Goal: Task Accomplishment & Management: Manage account settings

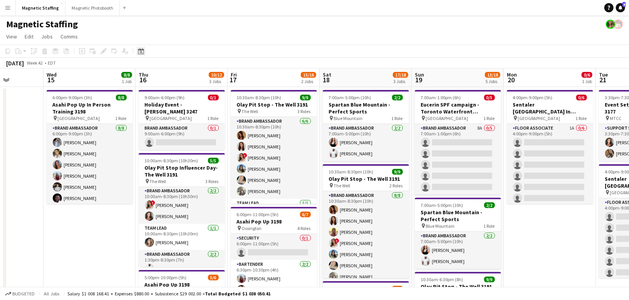
click at [138, 54] on div "Date picker" at bounding box center [140, 51] width 9 height 9
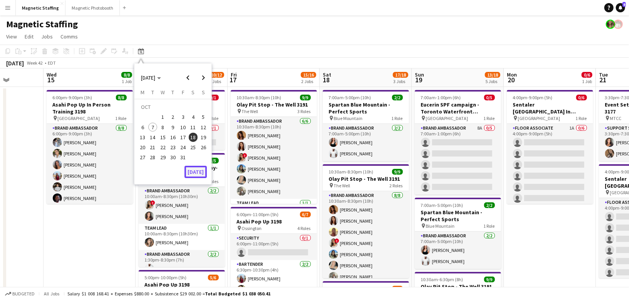
click at [198, 172] on button "[DATE]" at bounding box center [195, 172] width 22 height 12
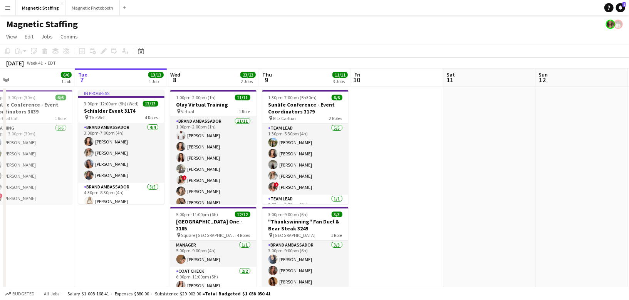
drag, startPoint x: 197, startPoint y: 172, endPoint x: 120, endPoint y: 174, distance: 77.4
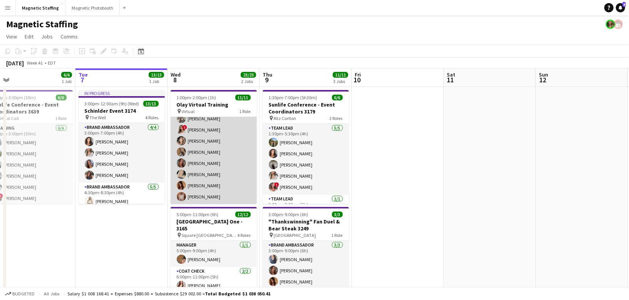
scroll to position [0, 0]
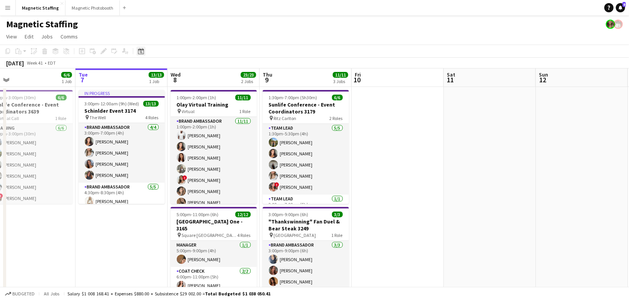
click at [139, 52] on icon "Date picker" at bounding box center [141, 51] width 6 height 6
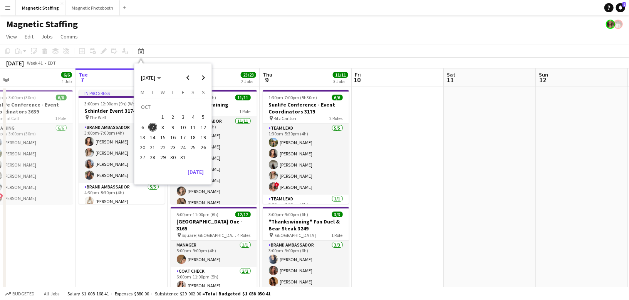
click at [204, 114] on span "5" at bounding box center [203, 117] width 9 height 9
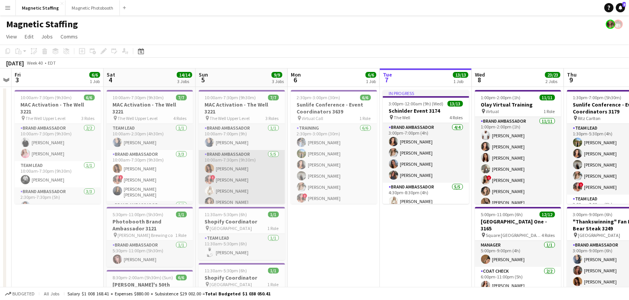
scroll to position [36, 0]
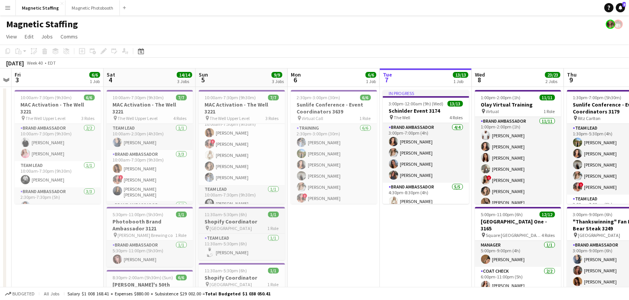
click at [217, 217] on span "11:30am-5:30pm (6h)" at bounding box center [226, 215] width 42 height 6
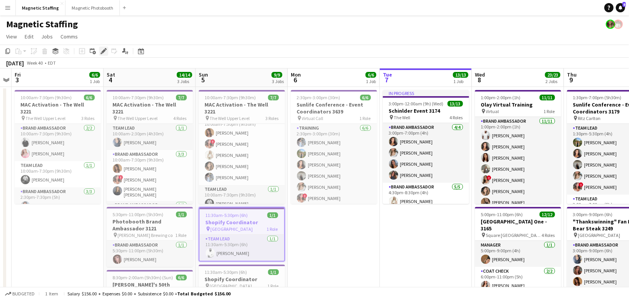
click at [101, 50] on icon "Edit" at bounding box center [103, 51] width 6 height 6
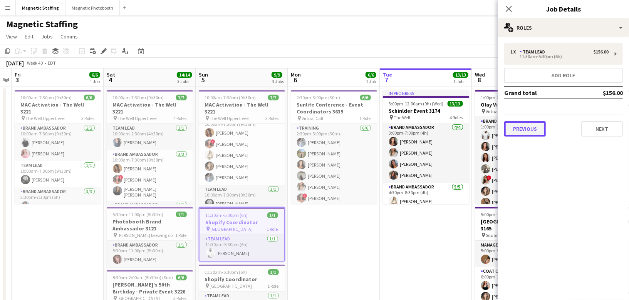
click at [534, 127] on button "Previous" at bounding box center [525, 128] width 42 height 15
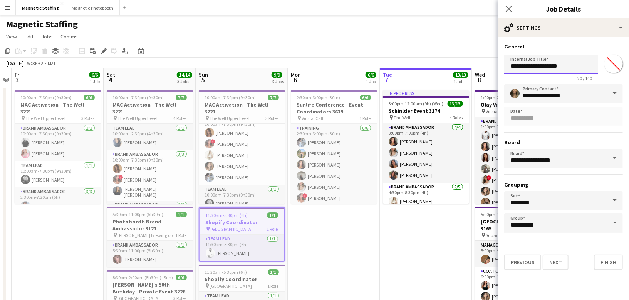
click at [576, 71] on input "**********" at bounding box center [551, 64] width 94 height 19
type input "**********"
click at [604, 262] on button "Finish" at bounding box center [608, 262] width 29 height 15
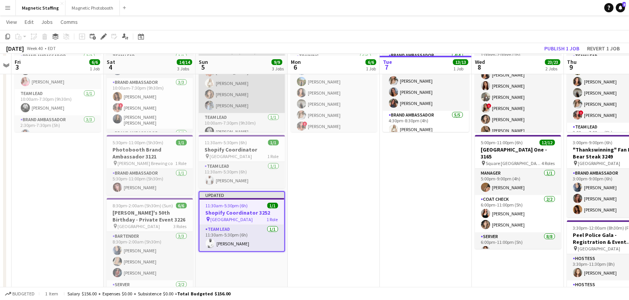
scroll to position [74, 0]
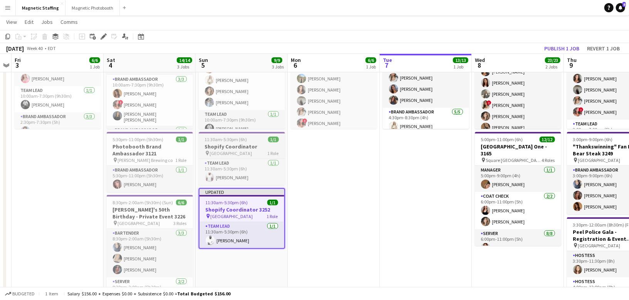
click at [218, 145] on h3 "Shopify Coordinator" at bounding box center [242, 146] width 86 height 7
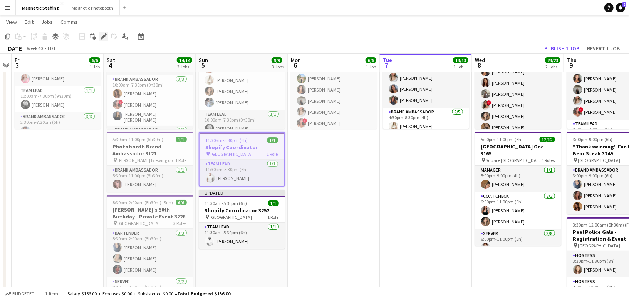
click at [100, 34] on icon "Edit" at bounding box center [103, 36] width 6 height 6
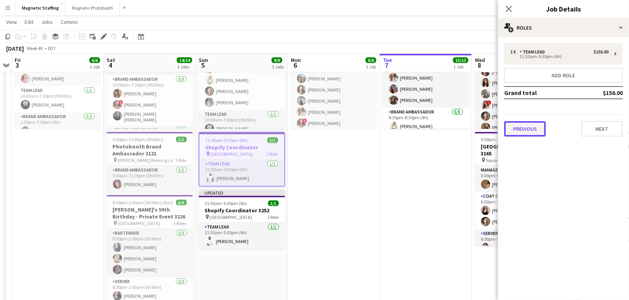
click at [532, 129] on button "Previous" at bounding box center [525, 128] width 42 height 15
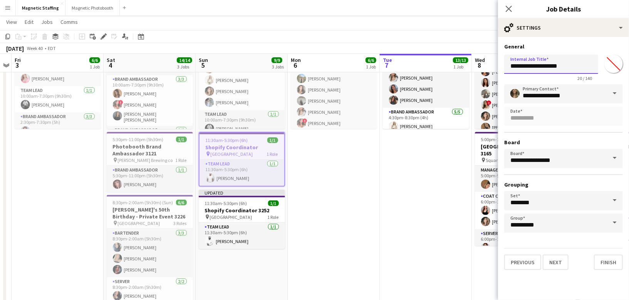
click at [575, 63] on input "**********" at bounding box center [551, 64] width 94 height 19
type input "**********"
click at [612, 259] on button "Finish" at bounding box center [608, 262] width 29 height 15
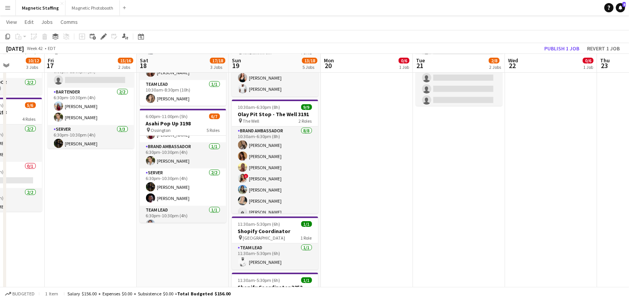
scroll to position [66, 0]
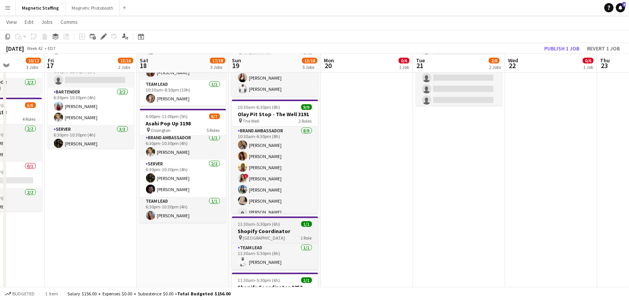
click at [259, 219] on app-job-card "11:30am-5:30pm (6h) 1/1 Shopify Coordinator pin Montreal 1 Role Team Lead 1/1 1…" at bounding box center [275, 243] width 86 height 53
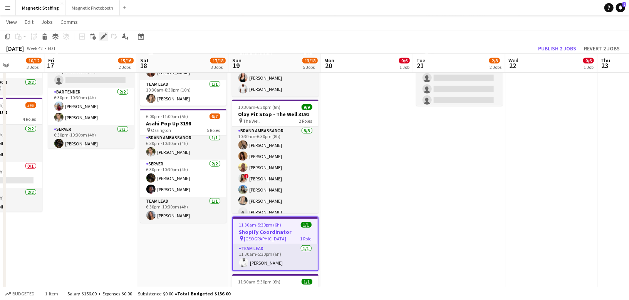
click at [102, 37] on icon at bounding box center [103, 37] width 4 height 4
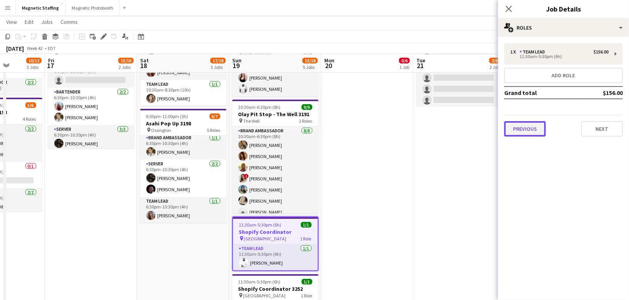
click at [530, 127] on button "Previous" at bounding box center [525, 128] width 42 height 15
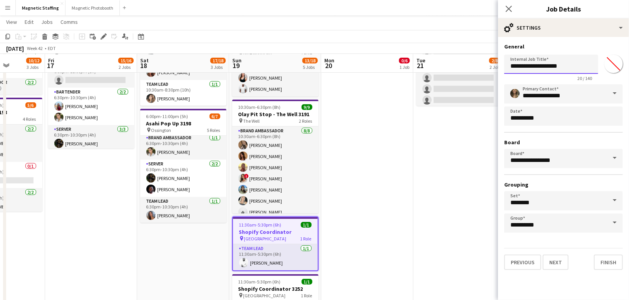
click at [568, 66] on input "**********" at bounding box center [551, 64] width 94 height 19
type input "**********"
click at [604, 258] on button "Finish" at bounding box center [608, 262] width 29 height 15
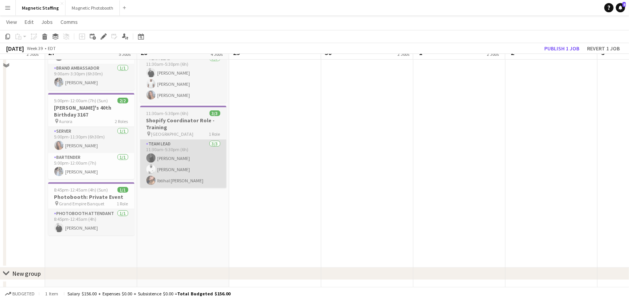
scroll to position [224, 0]
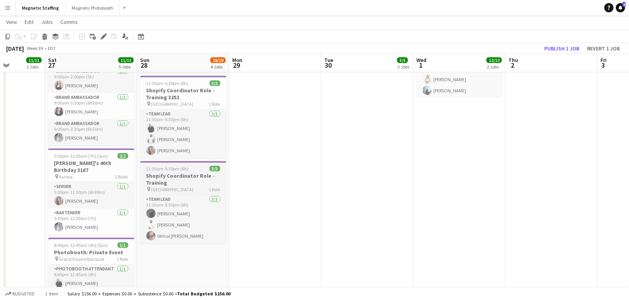
click at [166, 187] on span "[GEOGRAPHIC_DATA]" at bounding box center [172, 190] width 42 height 6
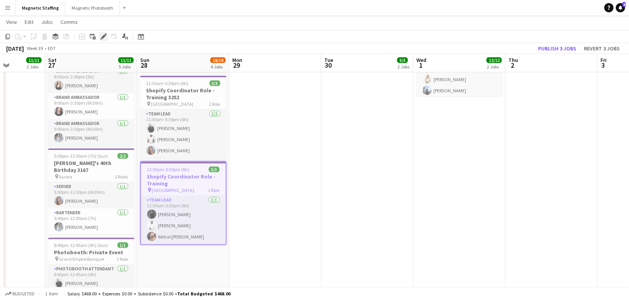
click at [104, 38] on icon "Edit" at bounding box center [103, 36] width 6 height 6
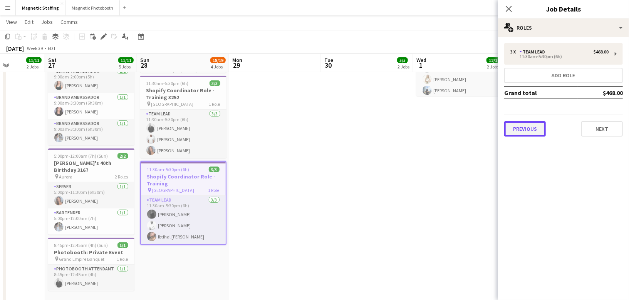
click at [518, 128] on button "Previous" at bounding box center [525, 128] width 42 height 15
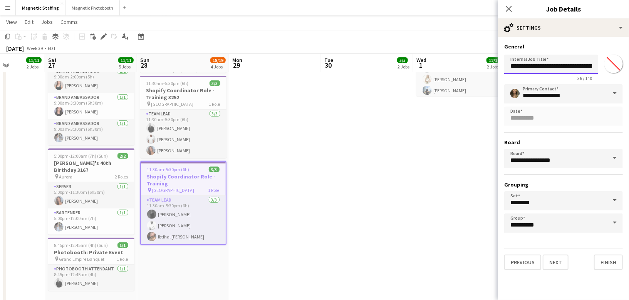
click at [589, 70] on input "**********" at bounding box center [551, 64] width 94 height 19
type input "**********"
click at [608, 256] on button "Finish" at bounding box center [608, 262] width 29 height 15
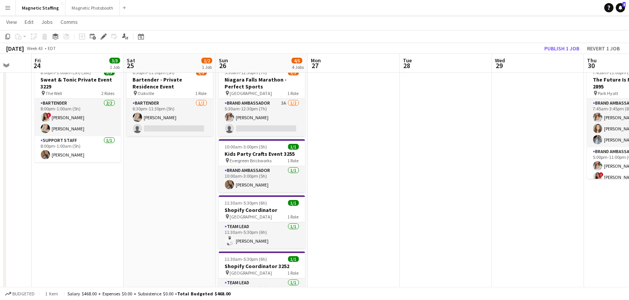
scroll to position [25, 0]
click at [237, 203] on span "11:30am-5:30pm (6h)" at bounding box center [246, 203] width 42 height 6
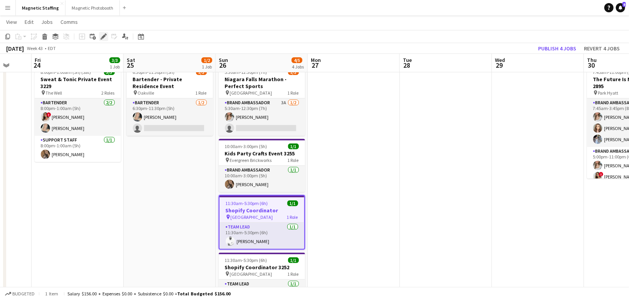
click at [104, 38] on icon "Edit" at bounding box center [103, 36] width 6 height 6
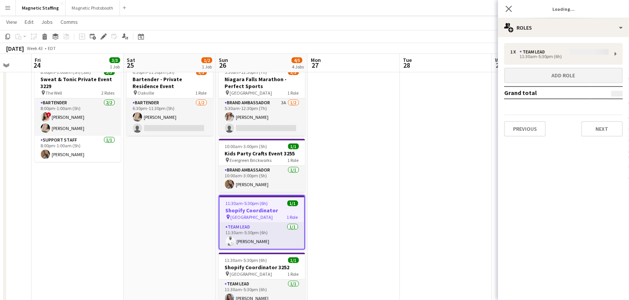
type input "*******"
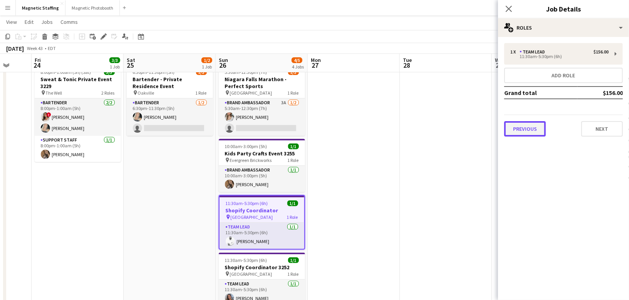
click at [518, 131] on button "Previous" at bounding box center [525, 128] width 42 height 15
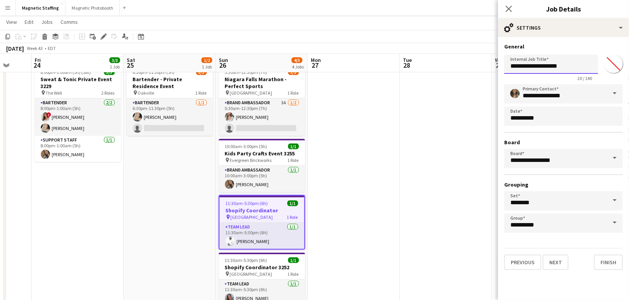
click at [582, 60] on input "**********" at bounding box center [551, 64] width 94 height 19
click at [571, 69] on input "**********" at bounding box center [551, 64] width 94 height 19
type input "**********"
click at [610, 261] on button "Finish" at bounding box center [608, 262] width 29 height 15
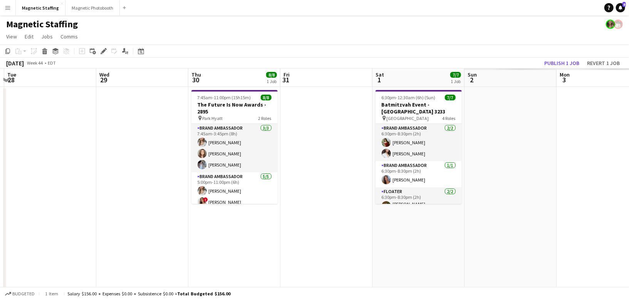
scroll to position [0, 251]
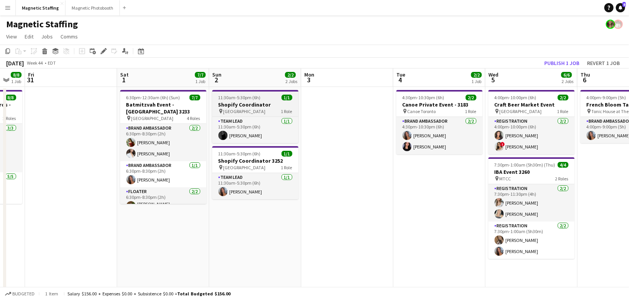
click at [231, 105] on h3 "Shopify Coordinator" at bounding box center [255, 104] width 86 height 7
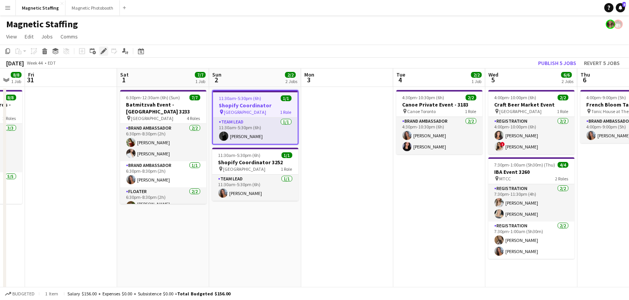
click at [100, 52] on icon "Edit" at bounding box center [103, 51] width 6 height 6
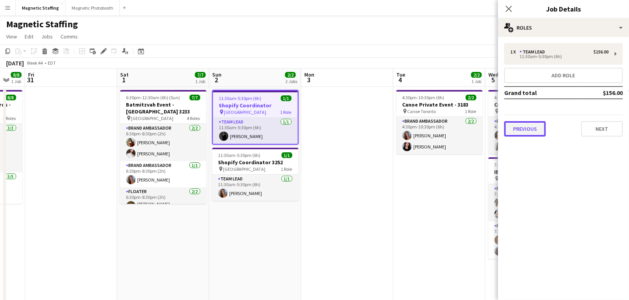
click at [527, 128] on button "Previous" at bounding box center [525, 128] width 42 height 15
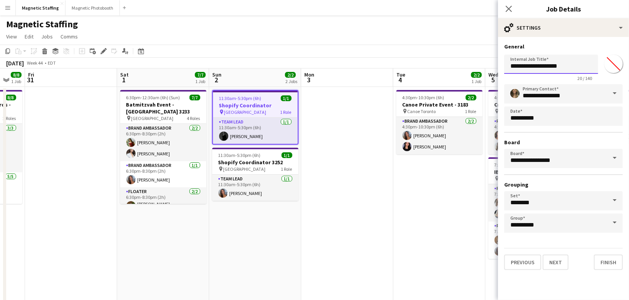
click at [569, 68] on input "**********" at bounding box center [551, 64] width 94 height 19
type input "**********"
click at [607, 266] on button "Finish" at bounding box center [608, 262] width 29 height 15
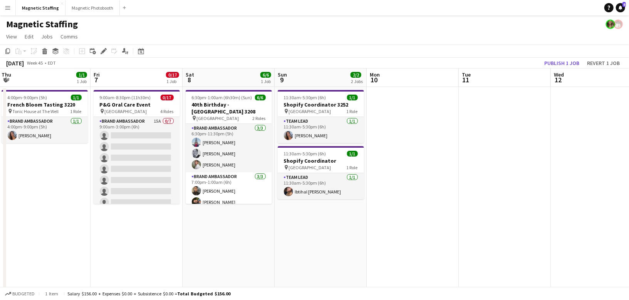
scroll to position [0, 301]
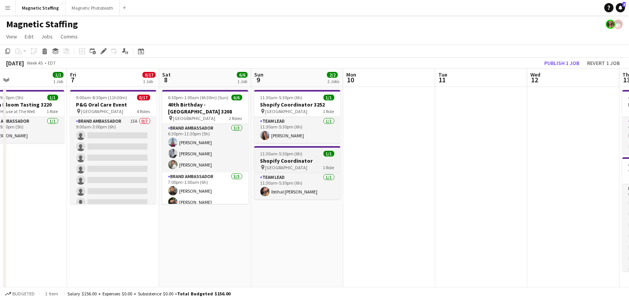
click at [277, 158] on h3 "Shopify Coordinator" at bounding box center [297, 160] width 86 height 7
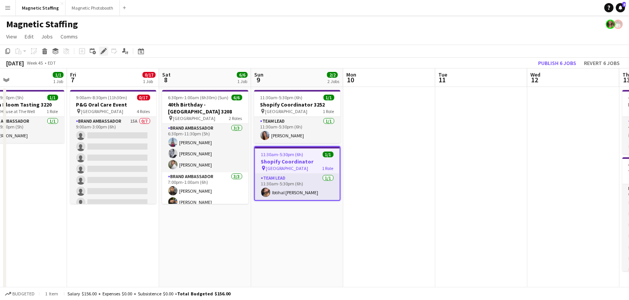
click at [103, 49] on icon "Edit" at bounding box center [103, 51] width 6 height 6
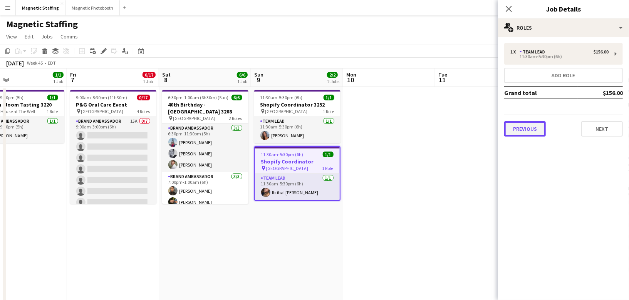
click at [539, 127] on button "Previous" at bounding box center [525, 128] width 42 height 15
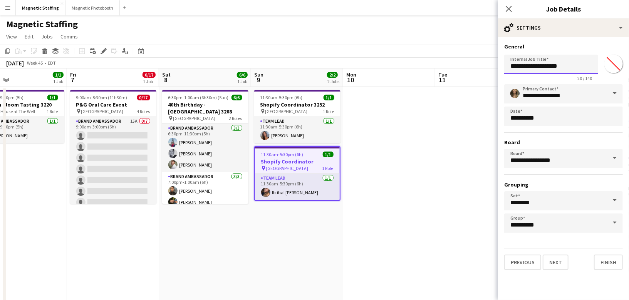
click at [584, 68] on input "**********" at bounding box center [551, 64] width 94 height 19
type input "**********"
click at [605, 263] on button "Finish" at bounding box center [608, 262] width 29 height 15
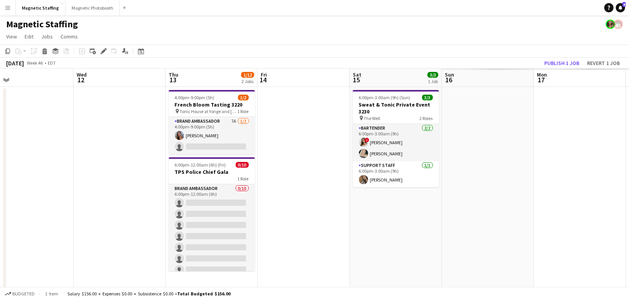
scroll to position [0, 264]
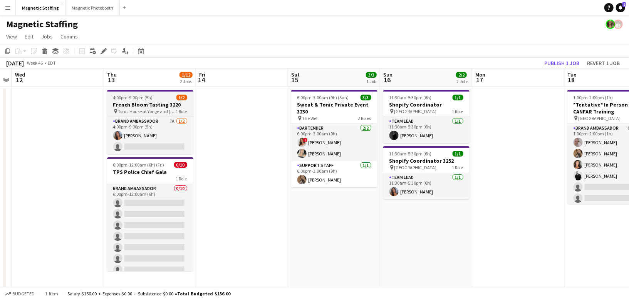
click at [122, 109] on span "Tonic House at Yonge and SHuter" at bounding box center [147, 112] width 58 height 6
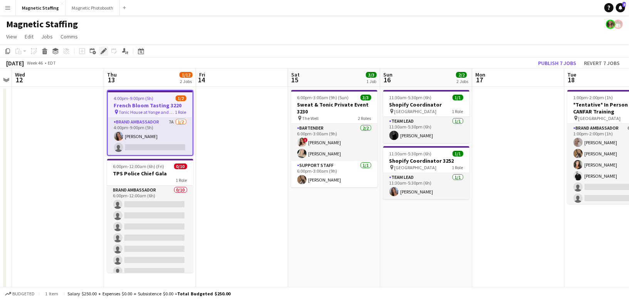
click at [102, 50] on icon "Edit" at bounding box center [103, 51] width 6 height 6
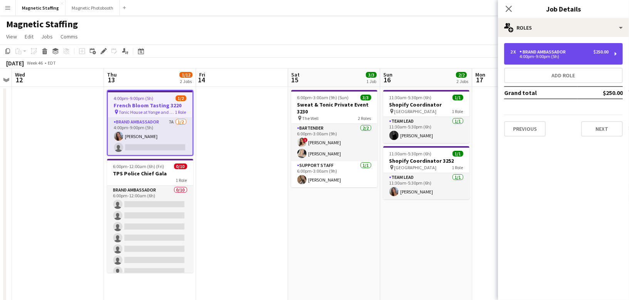
click at [568, 54] on div "Brand Ambassador" at bounding box center [543, 51] width 49 height 5
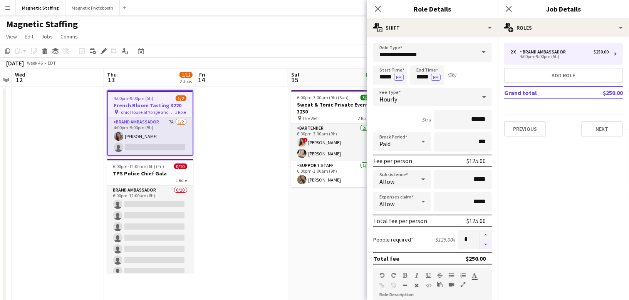
click at [488, 246] on button "button" at bounding box center [485, 245] width 12 height 10
type input "*"
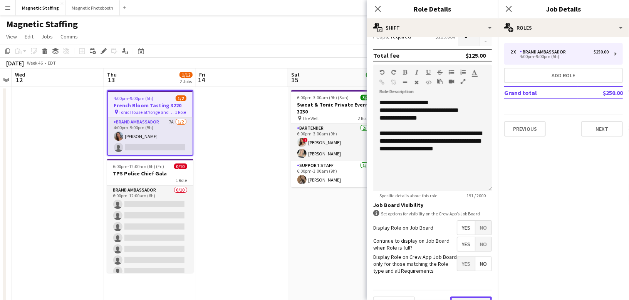
click at [472, 298] on button "Next" at bounding box center [471, 304] width 42 height 15
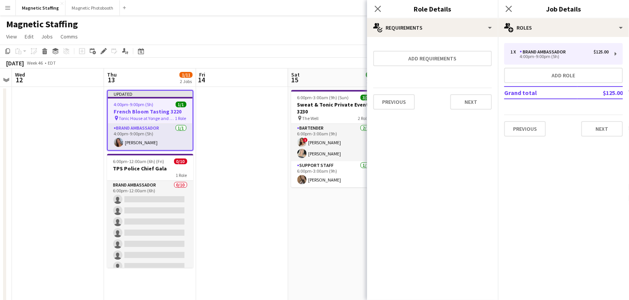
click at [480, 110] on div "Previous Next" at bounding box center [432, 102] width 119 height 28
click at [480, 106] on button "Next" at bounding box center [471, 101] width 42 height 15
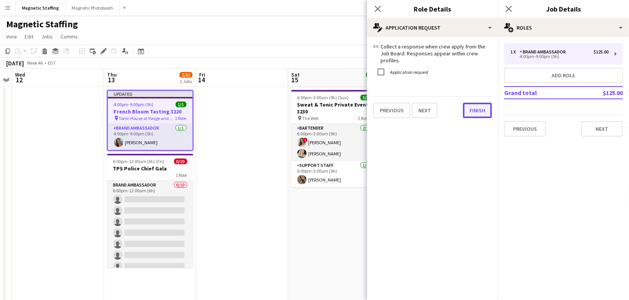
click at [480, 103] on button "Finish" at bounding box center [477, 110] width 29 height 15
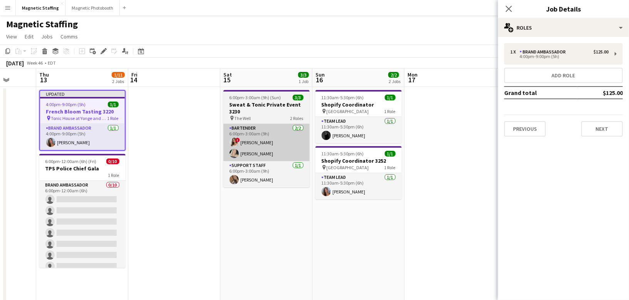
scroll to position [0, 294]
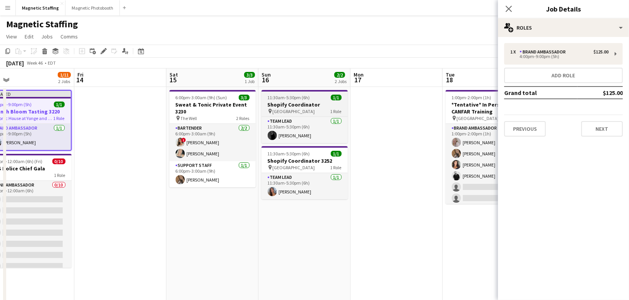
click at [297, 98] on span "11:30am-5:30pm (6h)" at bounding box center [289, 98] width 42 height 6
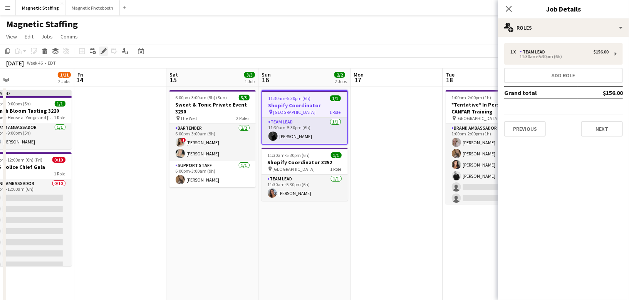
click at [104, 52] on icon at bounding box center [103, 51] width 4 height 4
click at [532, 132] on button "Previous" at bounding box center [525, 128] width 42 height 15
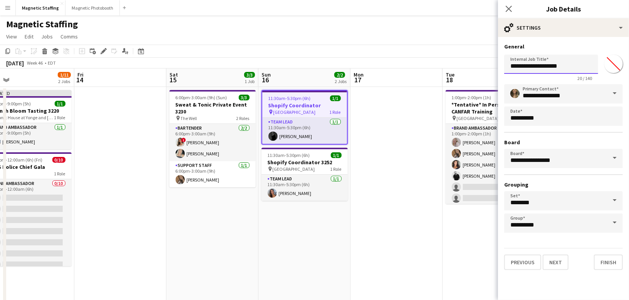
click at [573, 71] on input "**********" at bounding box center [551, 64] width 94 height 19
type input "**********"
click at [602, 259] on button "Finish" at bounding box center [608, 262] width 29 height 15
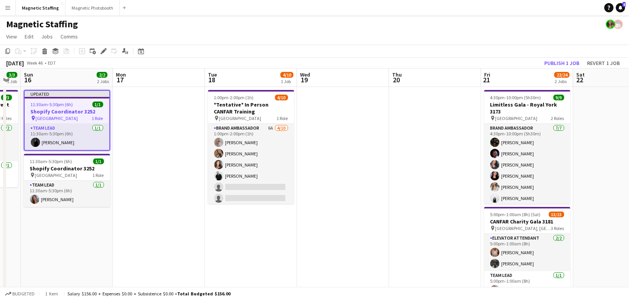
scroll to position [0, 271]
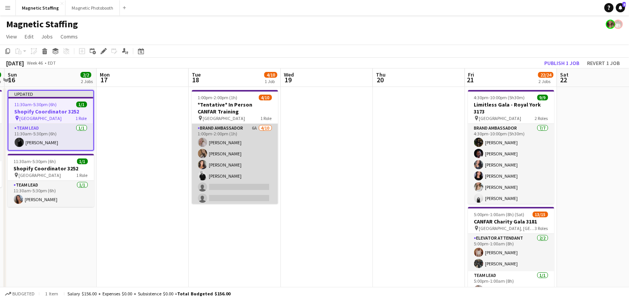
click at [216, 171] on app-card-role "Brand Ambassador 6A 4/10 1:00pm-2:00pm (1h) Roxanna Cyganek erica Musso Katelyn…" at bounding box center [235, 187] width 86 height 127
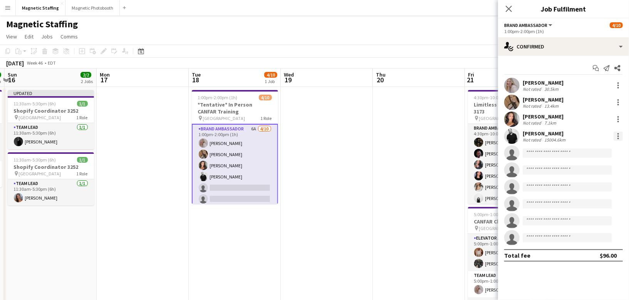
click at [620, 138] on div at bounding box center [617, 136] width 9 height 9
click at [585, 224] on span "Remove" at bounding box center [580, 224] width 23 height 7
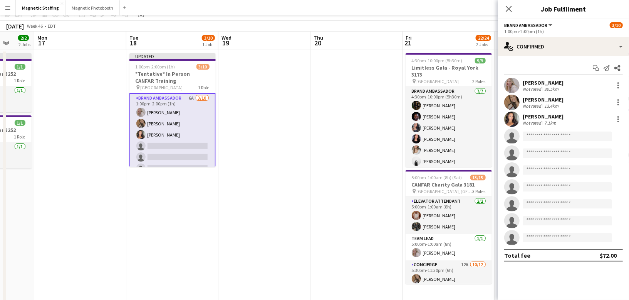
scroll to position [152, 0]
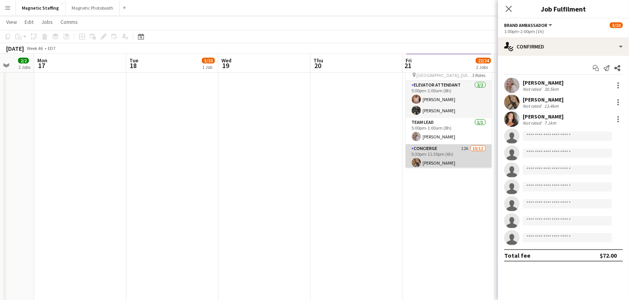
click at [439, 158] on app-card-role "Concierge 12A 10/12 5:30pm-11:30pm (6h) erica Musso Charles Ofori-Attah Malin K…" at bounding box center [448, 218] width 86 height 149
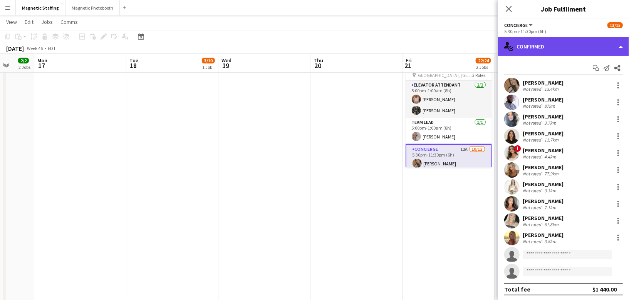
click at [562, 51] on div "single-neutral-actions-check-2 Confirmed" at bounding box center [563, 46] width 131 height 18
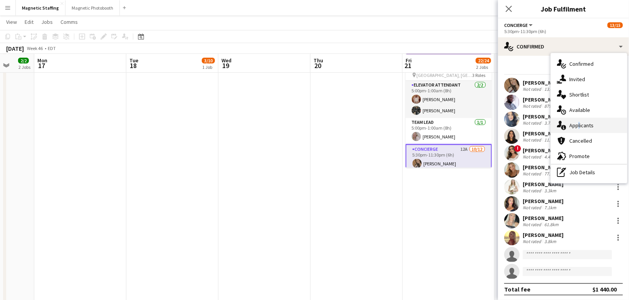
click at [576, 126] on span "Applicants" at bounding box center [581, 125] width 24 height 7
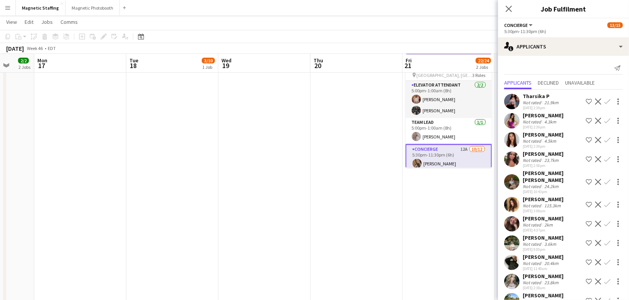
scroll to position [10, 0]
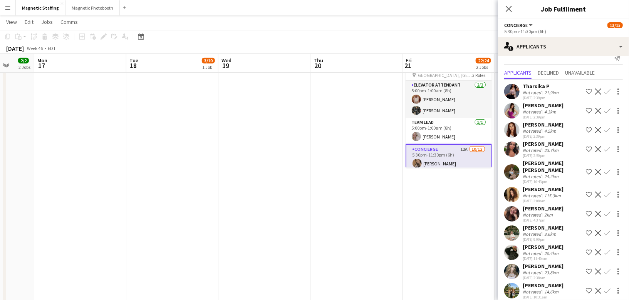
click at [609, 288] on app-icon "Confirm" at bounding box center [607, 291] width 6 height 6
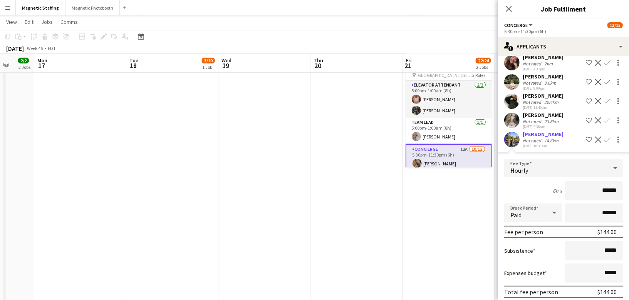
scroll to position [184, 0]
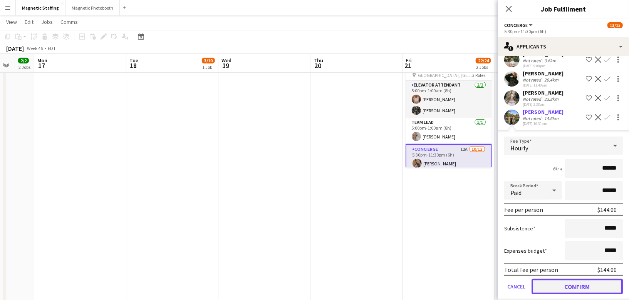
click at [595, 282] on button "Confirm" at bounding box center [576, 286] width 91 height 15
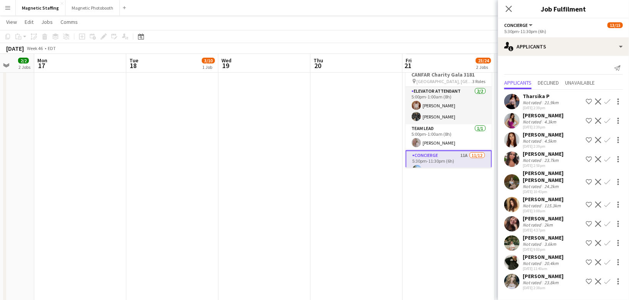
click at [419, 199] on app-date-cell "4:30pm-10:00pm (5h30m) 9/9 Limitless Gala - Royal York 3173 pin Toronto 2 Roles…" at bounding box center [448, 164] width 92 height 461
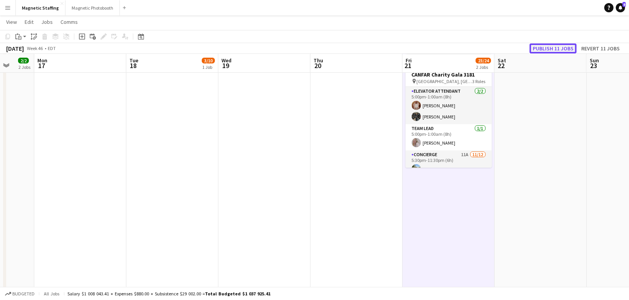
click at [554, 50] on button "Publish 11 jobs" at bounding box center [552, 48] width 47 height 10
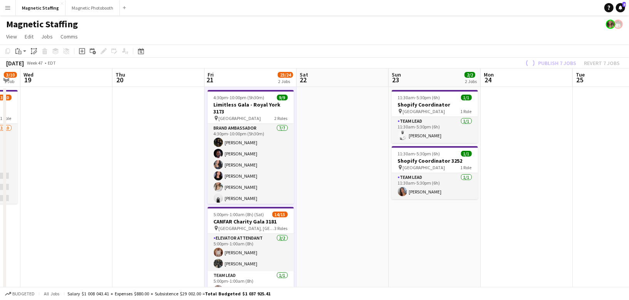
scroll to position [0, 189]
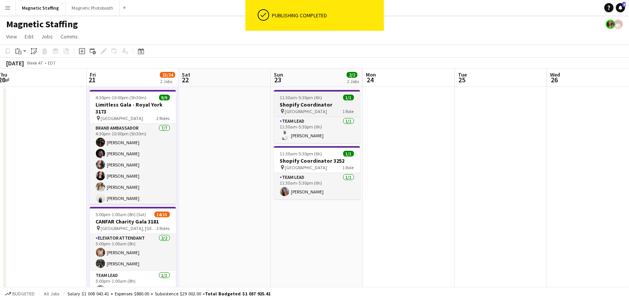
click at [296, 100] on app-job-card "11:30am-5:30pm (6h) 1/1 Shopify Coordinator pin Montreal 1 Role Team Lead 1/1 1…" at bounding box center [317, 116] width 86 height 53
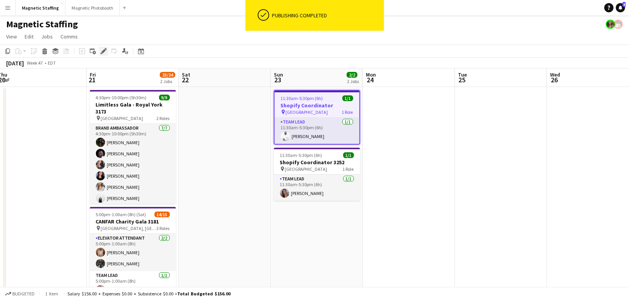
click at [102, 51] on icon "Edit" at bounding box center [103, 51] width 6 height 6
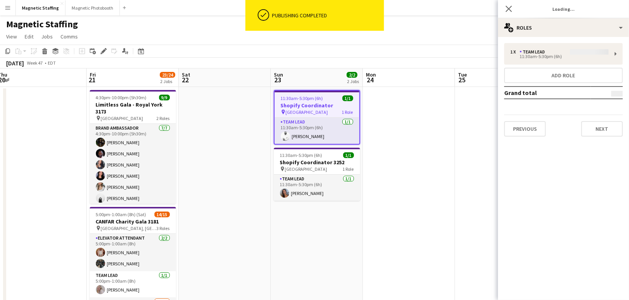
type input "*******"
click at [536, 127] on button "Previous" at bounding box center [525, 128] width 42 height 15
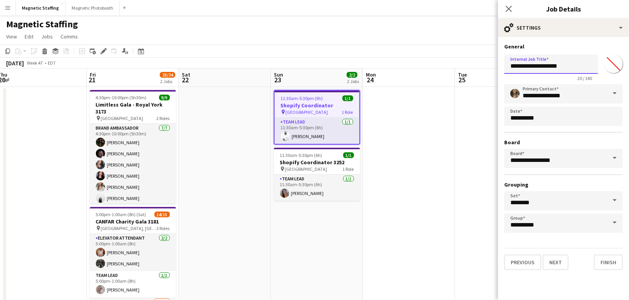
click at [583, 62] on input "**********" at bounding box center [551, 64] width 94 height 19
click at [574, 69] on input "**********" at bounding box center [551, 64] width 94 height 19
type input "**********"
click at [608, 258] on button "Finish" at bounding box center [608, 262] width 29 height 15
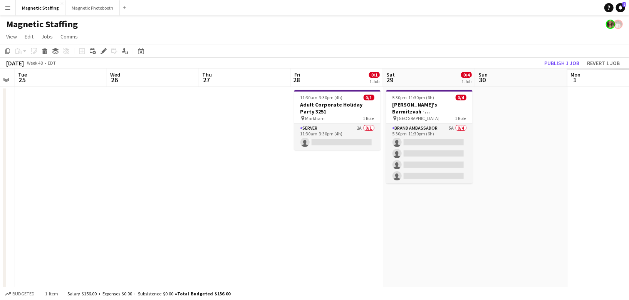
scroll to position [0, 230]
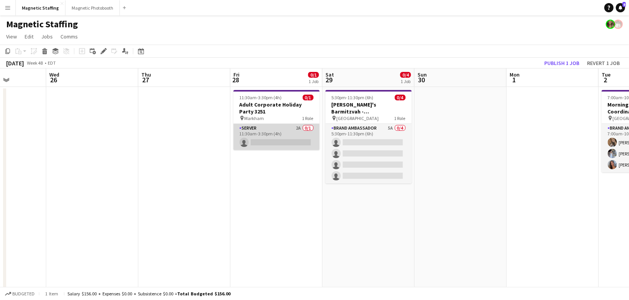
click at [306, 142] on app-card-role "Server 2A 0/1 11:30am-3:30pm (4h) single-neutral-actions" at bounding box center [276, 137] width 86 height 26
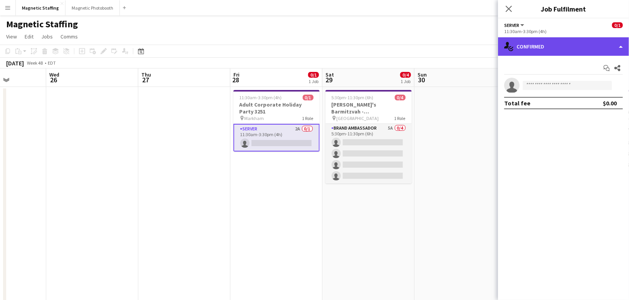
click at [555, 52] on div "single-neutral-actions-check-2 Confirmed" at bounding box center [563, 46] width 131 height 18
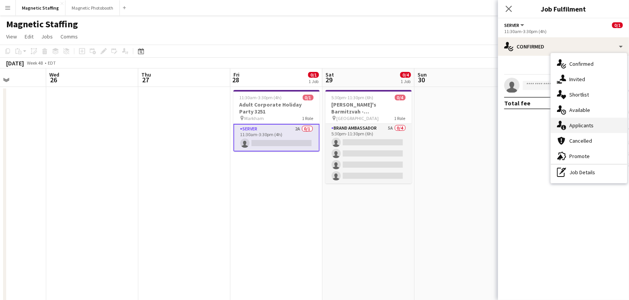
click at [574, 123] on span "Applicants" at bounding box center [581, 125] width 24 height 7
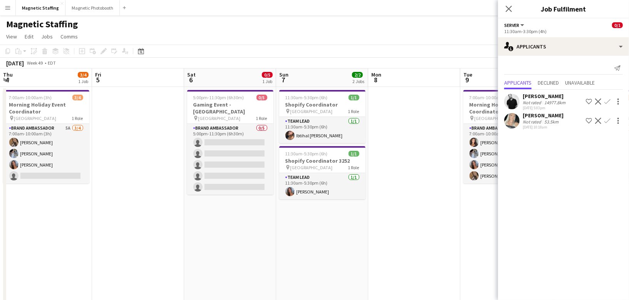
scroll to position [0, 242]
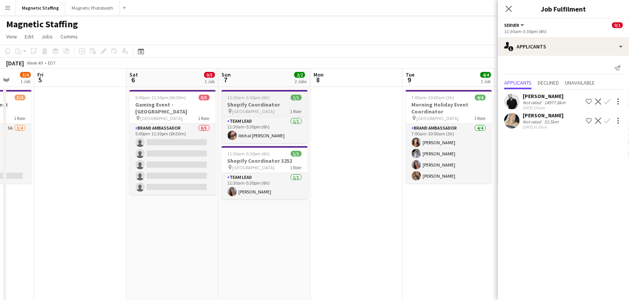
click at [256, 104] on h3 "Shopify Coordinator" at bounding box center [264, 104] width 86 height 7
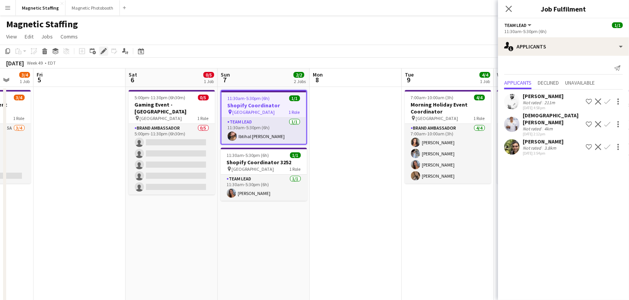
click at [105, 52] on icon "Edit" at bounding box center [103, 51] width 6 height 6
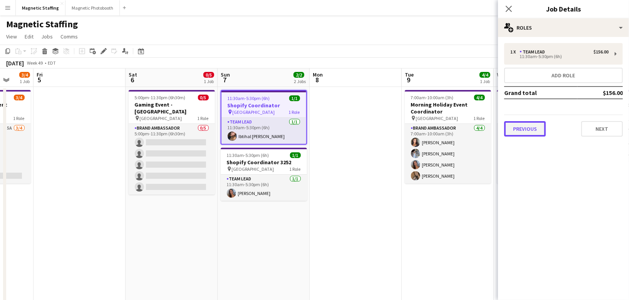
click at [527, 131] on button "Previous" at bounding box center [525, 128] width 42 height 15
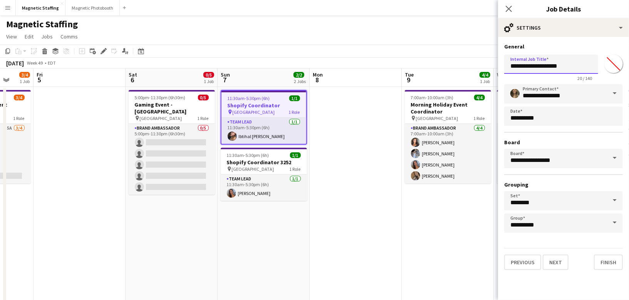
click at [581, 62] on input "**********" at bounding box center [551, 64] width 94 height 19
click at [572, 70] on input "**********" at bounding box center [551, 64] width 94 height 19
type input "**********"
click at [605, 259] on button "Finish" at bounding box center [608, 262] width 29 height 15
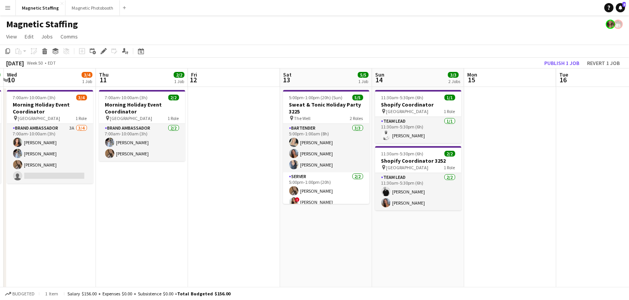
scroll to position [0, 297]
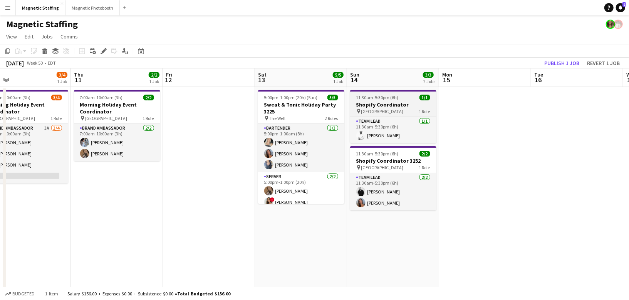
click at [373, 107] on h3 "Shopify Coordinator" at bounding box center [393, 104] width 86 height 7
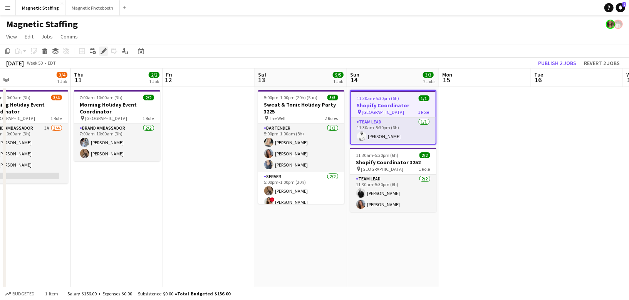
click at [102, 53] on icon at bounding box center [103, 51] width 4 height 4
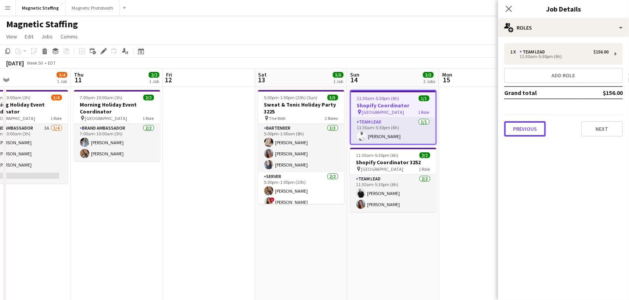
click at [520, 124] on button "Previous" at bounding box center [525, 128] width 42 height 15
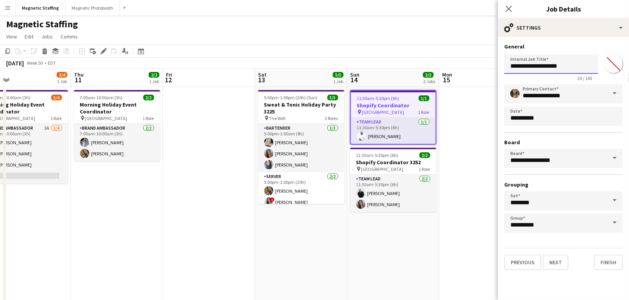
click at [575, 70] on input "**********" at bounding box center [551, 64] width 94 height 19
type input "**********"
click at [600, 257] on button "Finish" at bounding box center [608, 262] width 29 height 15
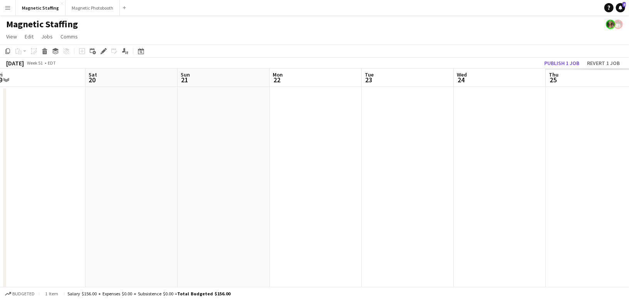
scroll to position [0, 271]
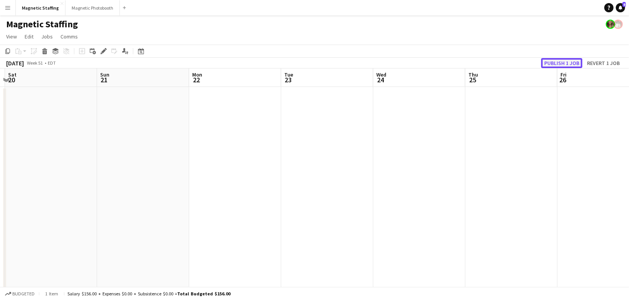
click at [571, 64] on button "Publish 1 job" at bounding box center [561, 63] width 41 height 10
click at [139, 50] on icon at bounding box center [141, 51] width 6 height 6
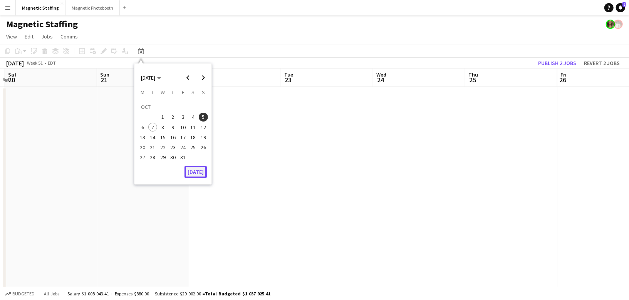
click at [201, 167] on button "[DATE]" at bounding box center [195, 172] width 22 height 12
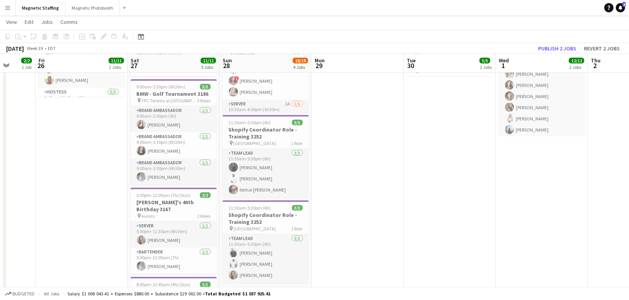
scroll to position [0, 253]
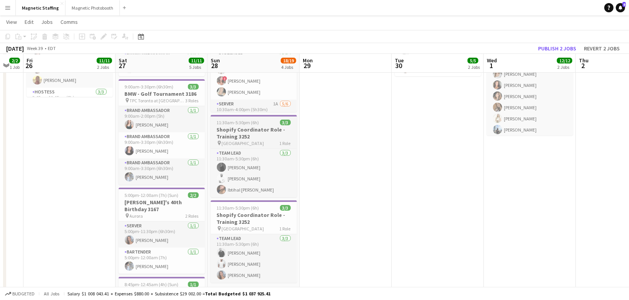
click at [248, 130] on h3 "Shopify Coordinator Role - Training 3252" at bounding box center [254, 133] width 86 height 14
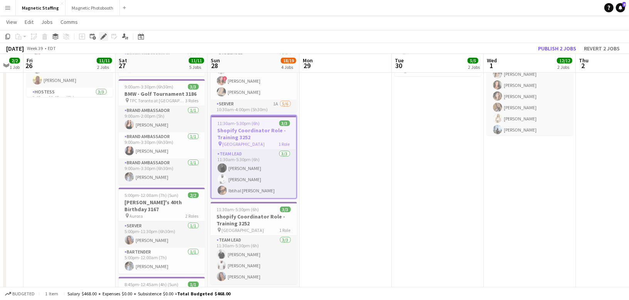
click at [103, 37] on icon at bounding box center [103, 37] width 4 height 4
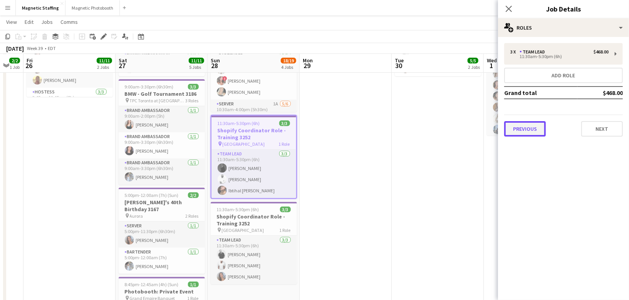
click at [535, 126] on button "Previous" at bounding box center [525, 128] width 42 height 15
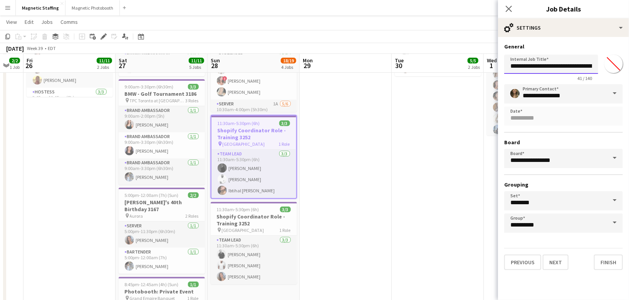
click at [588, 65] on input "**********" at bounding box center [551, 64] width 94 height 19
type input "**********"
click at [605, 263] on button "Finish" at bounding box center [608, 262] width 29 height 15
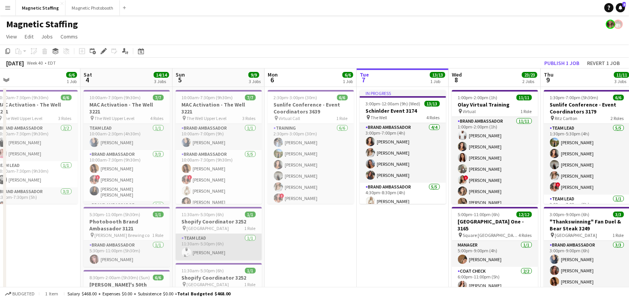
scroll to position [79, 0]
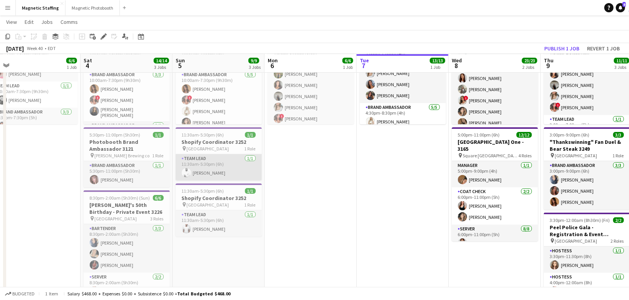
click at [209, 157] on app-card-role "Team Lead 1/1 11:30am-5:30pm (6h) Mohamed Ouzit" at bounding box center [219, 167] width 86 height 26
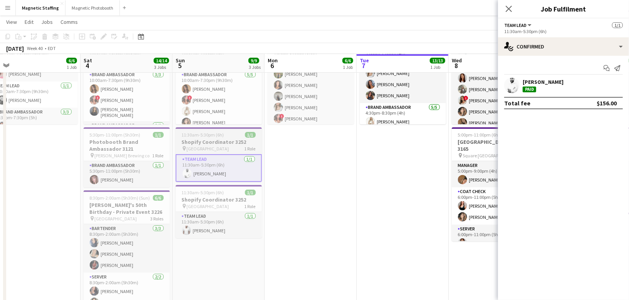
click at [205, 144] on h3 "Shopify Coordinator 3252" at bounding box center [219, 142] width 86 height 7
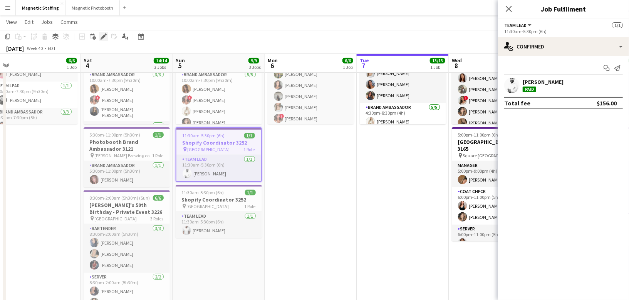
click at [105, 38] on icon "Edit" at bounding box center [103, 36] width 6 height 6
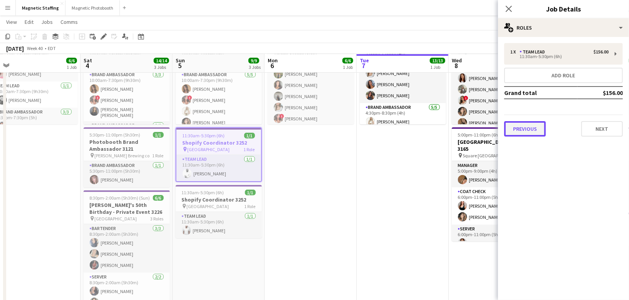
click at [523, 132] on button "Previous" at bounding box center [525, 128] width 42 height 15
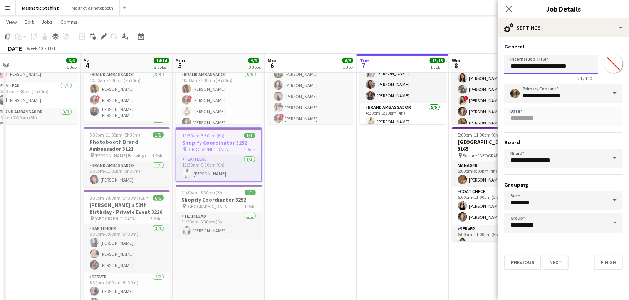
click at [582, 66] on input "**********" at bounding box center [551, 64] width 94 height 19
type input "**********"
click at [600, 265] on button "Finish" at bounding box center [608, 262] width 29 height 15
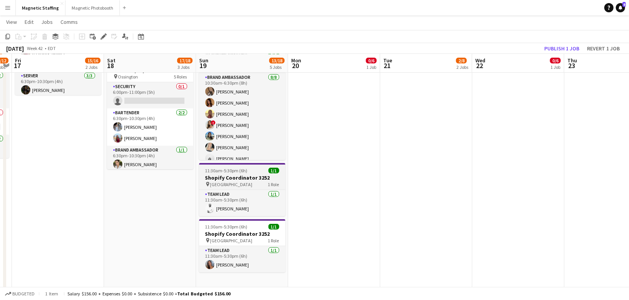
scroll to position [236, 0]
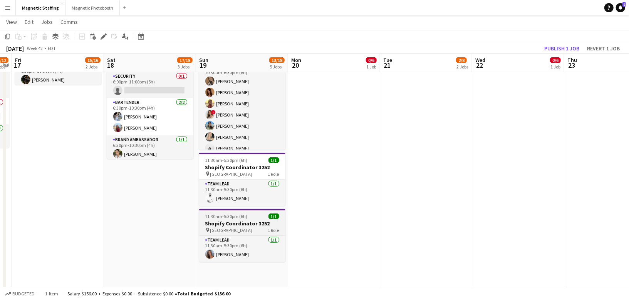
click at [228, 221] on h3 "Shopify Coordinator 3252" at bounding box center [242, 223] width 86 height 7
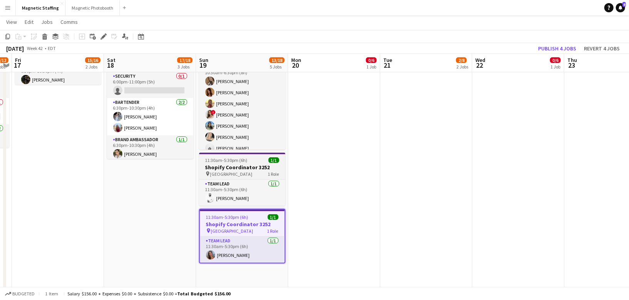
click at [222, 164] on h3 "Shopify Coordinator 3252" at bounding box center [242, 167] width 86 height 7
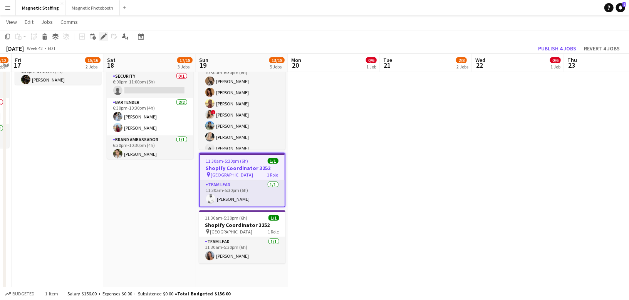
click at [102, 36] on icon at bounding box center [103, 37] width 4 height 4
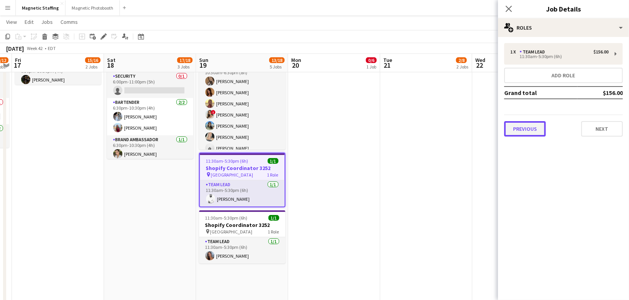
click at [525, 124] on button "Previous" at bounding box center [525, 128] width 42 height 15
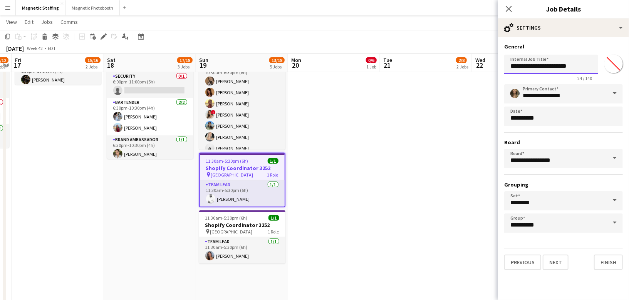
click at [576, 66] on input "**********" at bounding box center [551, 64] width 94 height 19
type input "**********"
click at [607, 265] on button "Finish" at bounding box center [608, 262] width 29 height 15
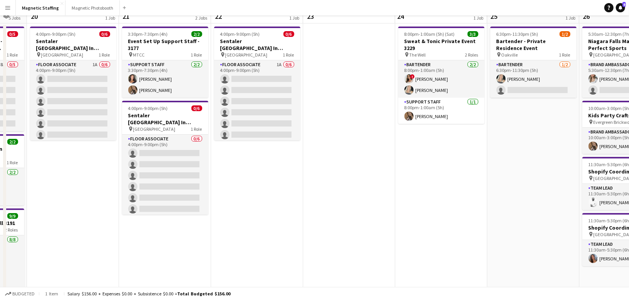
scroll to position [0, 0]
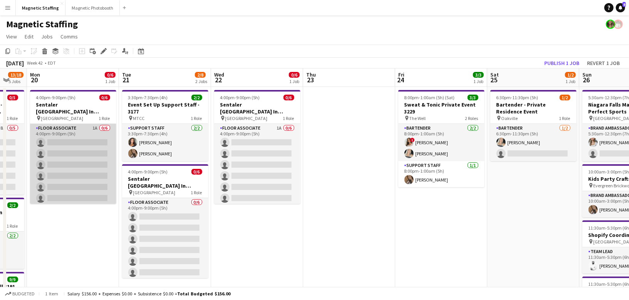
click at [96, 168] on app-card-role "Floor Associate 1A 0/6 4:00pm-9:00pm (5h) single-neutral-actions single-neutral…" at bounding box center [73, 165] width 86 height 82
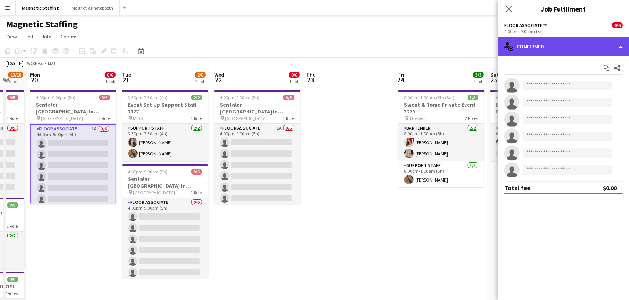
click at [603, 37] on div "single-neutral-actions-check-2 Confirmed" at bounding box center [563, 46] width 131 height 18
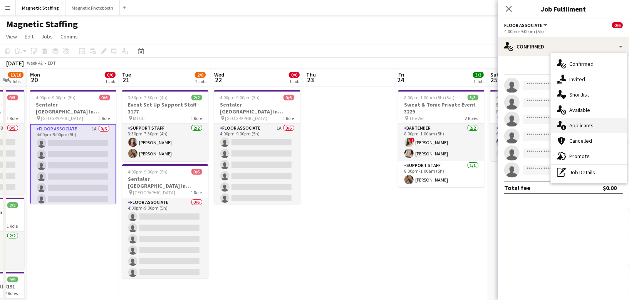
click at [587, 125] on span "Applicants" at bounding box center [581, 125] width 24 height 7
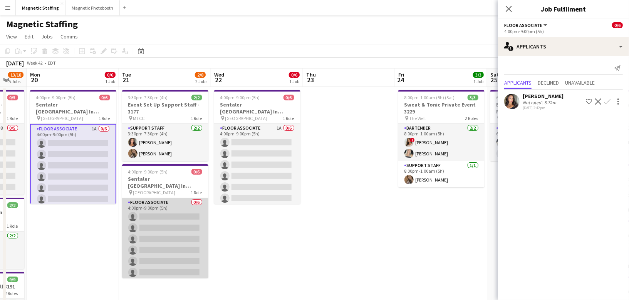
click at [175, 243] on app-card-role "Floor Associate 0/6 4:00pm-9:00pm (5h) single-neutral-actions single-neutral-ac…" at bounding box center [165, 239] width 86 height 82
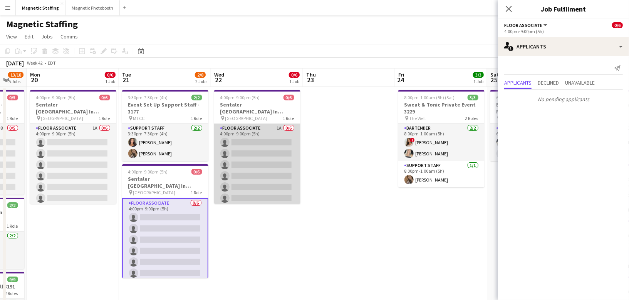
click at [251, 174] on app-card-role "Floor Associate 1A 0/6 4:00pm-9:00pm (5h) single-neutral-actions single-neutral…" at bounding box center [257, 165] width 86 height 82
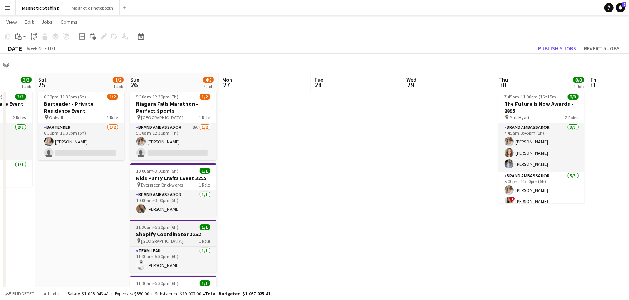
scroll to position [64, 0]
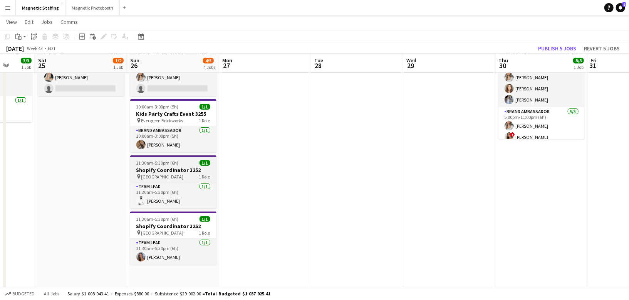
click at [158, 168] on h3 "Shopify Coordinator 3252" at bounding box center [173, 170] width 86 height 7
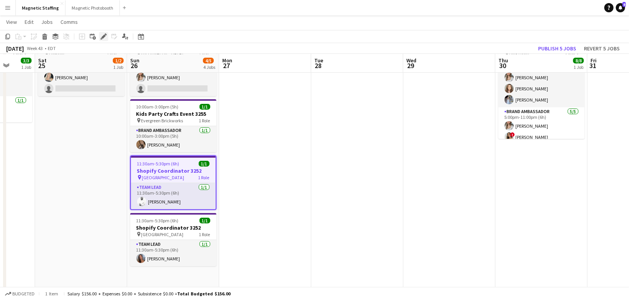
click at [103, 34] on icon "Edit" at bounding box center [103, 36] width 6 height 6
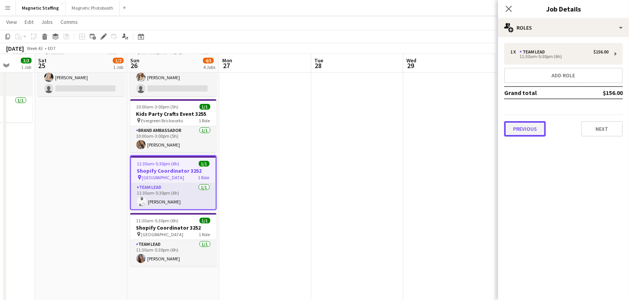
click at [511, 126] on button "Previous" at bounding box center [525, 128] width 42 height 15
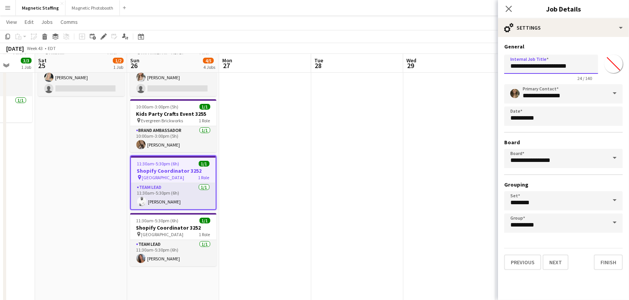
click at [583, 67] on input "**********" at bounding box center [551, 64] width 94 height 19
type input "**********"
click at [602, 263] on button "Finish" at bounding box center [608, 262] width 29 height 15
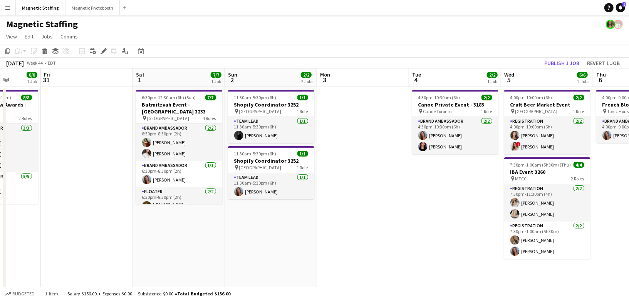
scroll to position [0, 248]
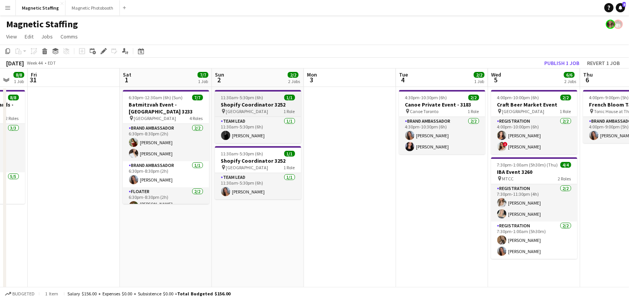
click at [231, 103] on h3 "Shopify Coordinator 3252" at bounding box center [258, 104] width 86 height 7
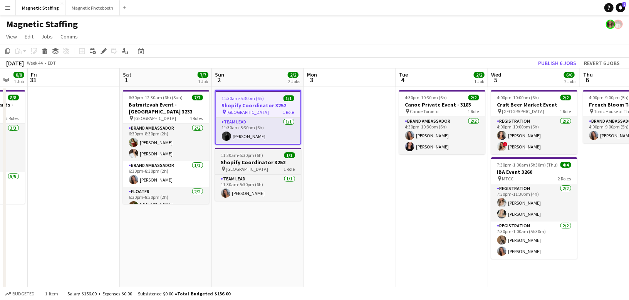
click at [251, 162] on h3 "Shopify Coordinator 3252" at bounding box center [258, 162] width 86 height 7
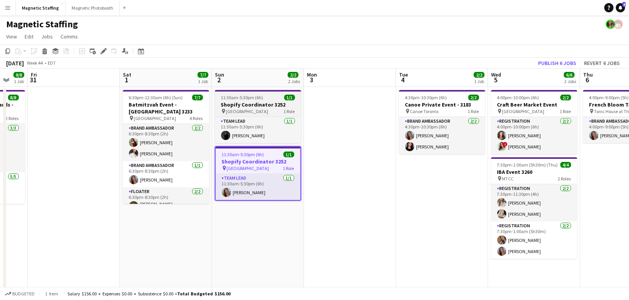
click at [255, 94] on app-job-card "11:30am-5:30pm (6h) 1/1 Shopify Coordinator 3252 pin Montreal 1 Role Team Lead …" at bounding box center [258, 116] width 86 height 53
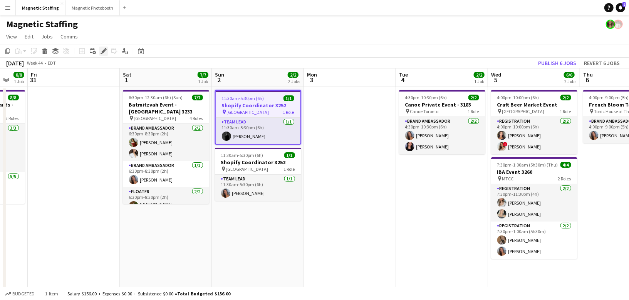
click at [102, 49] on icon "Edit" at bounding box center [103, 51] width 6 height 6
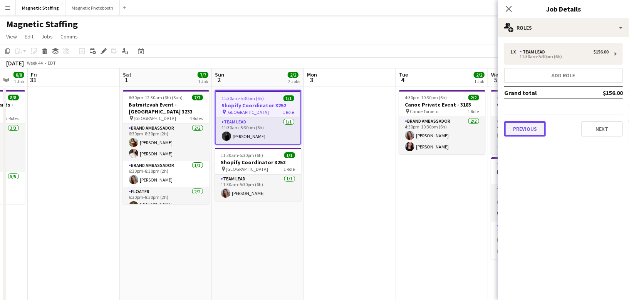
click at [534, 129] on button "Previous" at bounding box center [525, 128] width 42 height 15
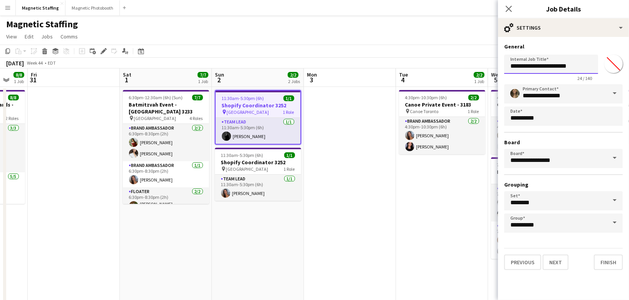
click at [579, 67] on input "**********" at bounding box center [551, 64] width 94 height 19
type input "**********"
click at [601, 266] on button "Finish" at bounding box center [608, 262] width 29 height 15
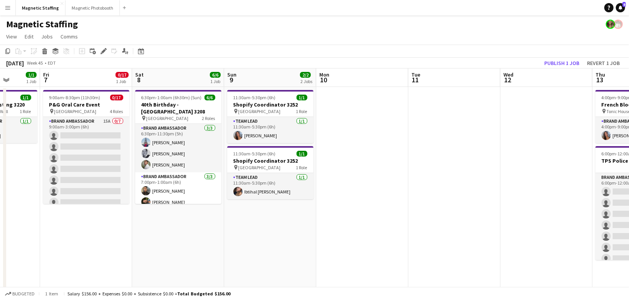
scroll to position [0, 241]
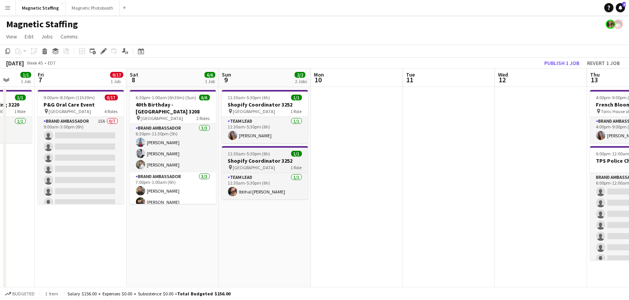
click at [232, 154] on span "11:30am-5:30pm (6h)" at bounding box center [249, 154] width 42 height 6
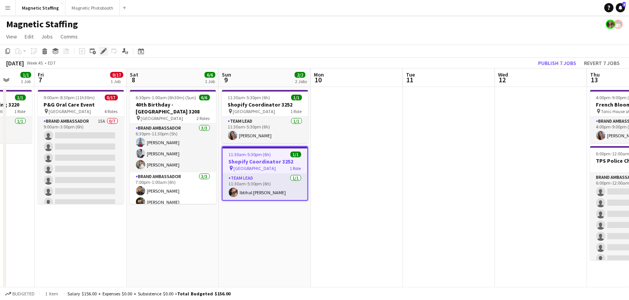
click at [104, 54] on icon "Edit" at bounding box center [103, 51] width 6 height 6
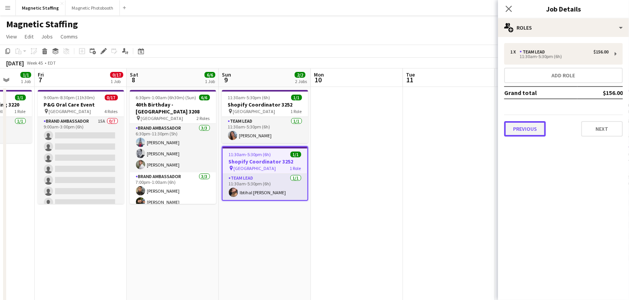
click at [535, 132] on button "Previous" at bounding box center [525, 128] width 42 height 15
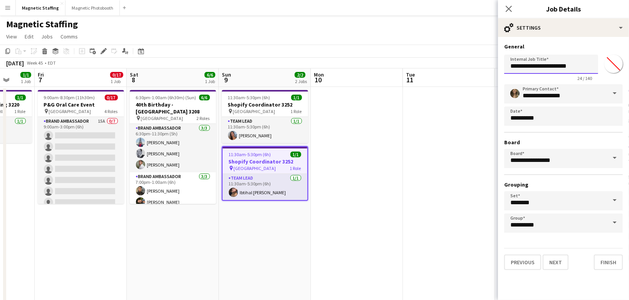
click at [585, 61] on input "**********" at bounding box center [551, 64] width 94 height 19
click at [582, 65] on input "**********" at bounding box center [551, 64] width 94 height 19
type input "**********"
click at [609, 266] on button "Finish" at bounding box center [608, 262] width 29 height 15
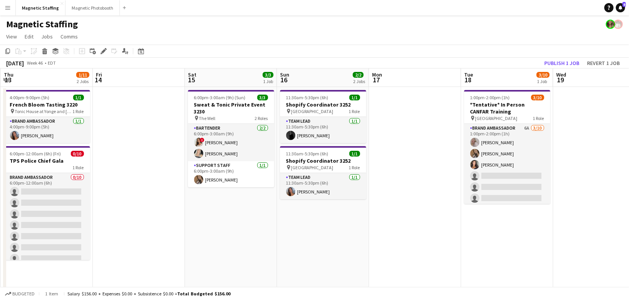
scroll to position [0, 290]
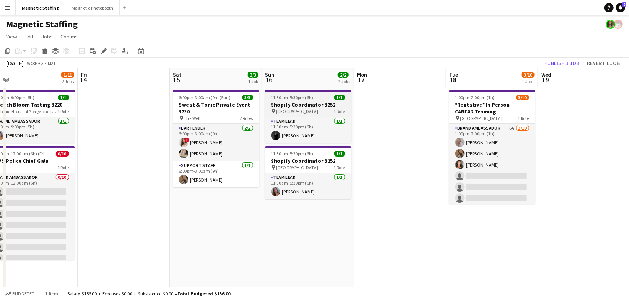
click at [295, 112] on div "pin Montreal 1 Role" at bounding box center [308, 111] width 86 height 6
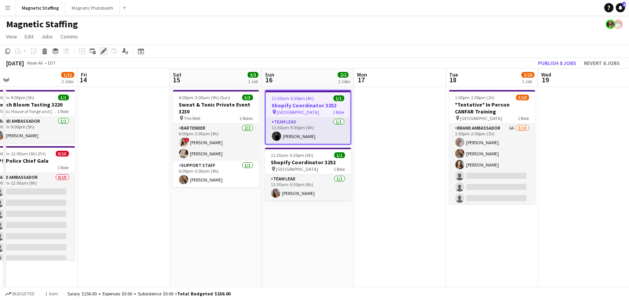
click at [105, 48] on icon "Edit" at bounding box center [103, 51] width 6 height 6
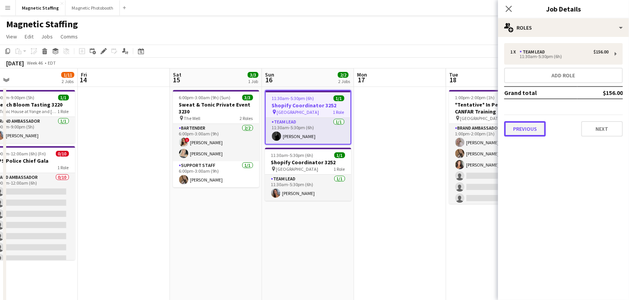
click at [526, 124] on button "Previous" at bounding box center [525, 128] width 42 height 15
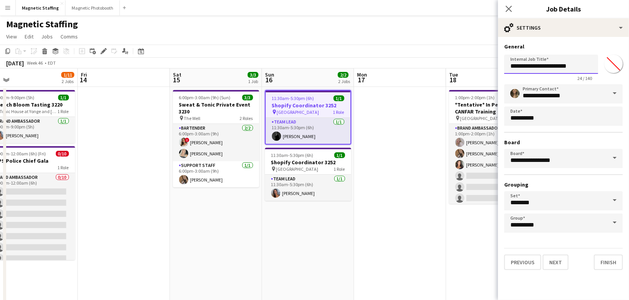
click at [584, 67] on input "**********" at bounding box center [551, 64] width 94 height 19
type input "**********"
click at [607, 261] on button "Finish" at bounding box center [608, 262] width 29 height 15
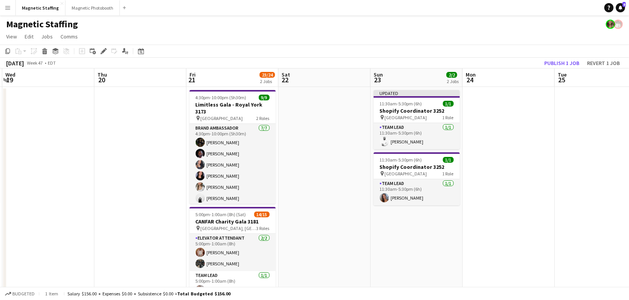
scroll to position [0, 288]
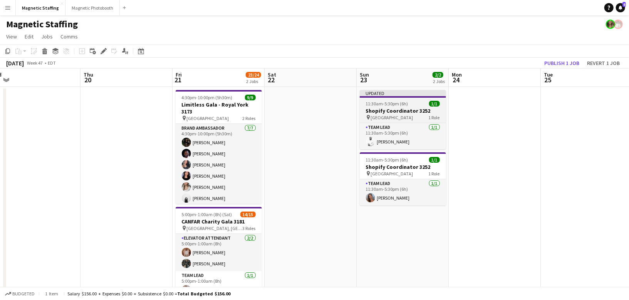
click at [386, 112] on h3 "Shopify Coordinator 3252" at bounding box center [403, 110] width 86 height 7
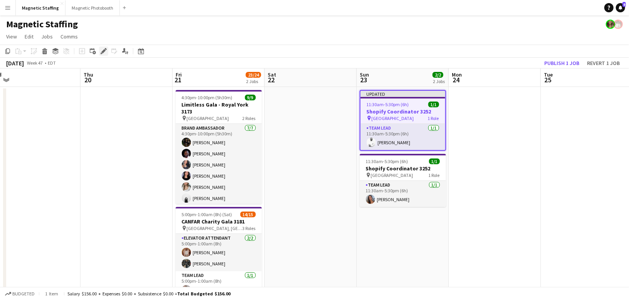
click at [105, 53] on icon "Edit" at bounding box center [103, 51] width 6 height 6
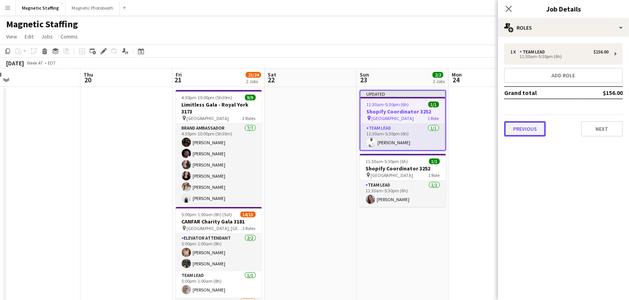
click at [520, 124] on button "Previous" at bounding box center [525, 128] width 42 height 15
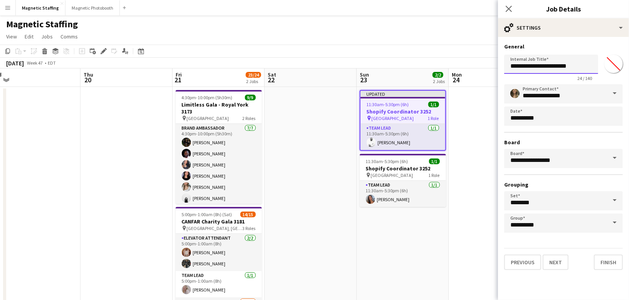
click at [580, 69] on input "**********" at bounding box center [551, 64] width 94 height 19
type input "**********"
click at [605, 258] on button "Finish" at bounding box center [608, 262] width 29 height 15
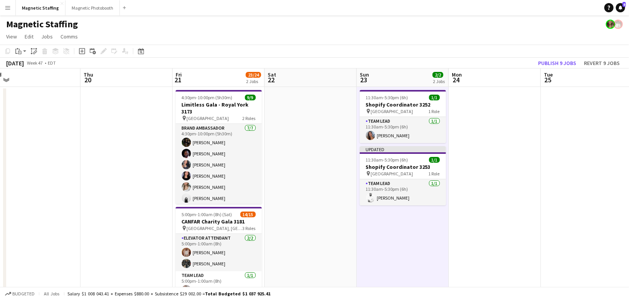
click at [552, 70] on app-board-header-date "Tue 25" at bounding box center [586, 78] width 92 height 18
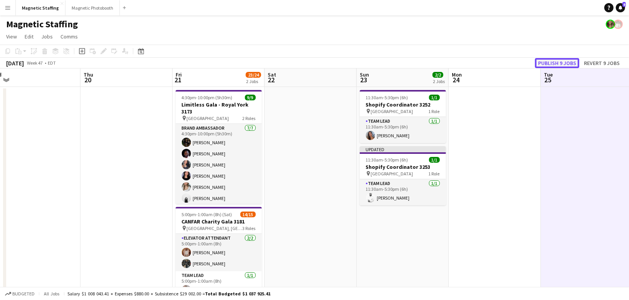
click at [552, 67] on button "Publish 9 jobs" at bounding box center [557, 63] width 44 height 10
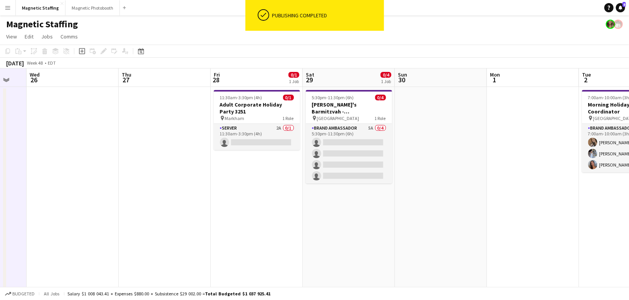
scroll to position [0, 283]
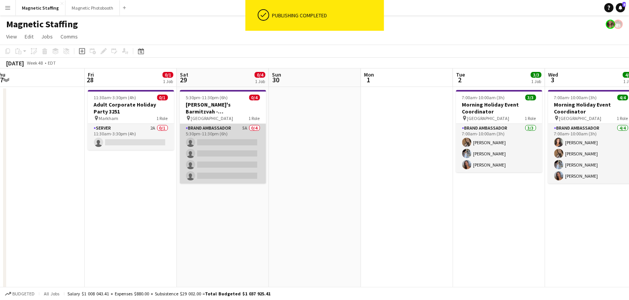
click at [240, 162] on app-card-role "Brand Ambassador 5A 0/4 5:30pm-11:30pm (6h) single-neutral-actions single-neutr…" at bounding box center [223, 154] width 86 height 60
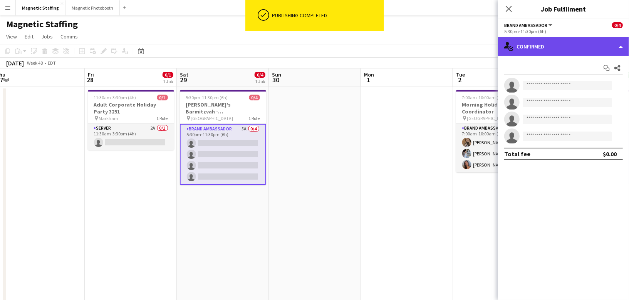
click at [543, 46] on div "single-neutral-actions-check-2 Confirmed" at bounding box center [563, 46] width 131 height 18
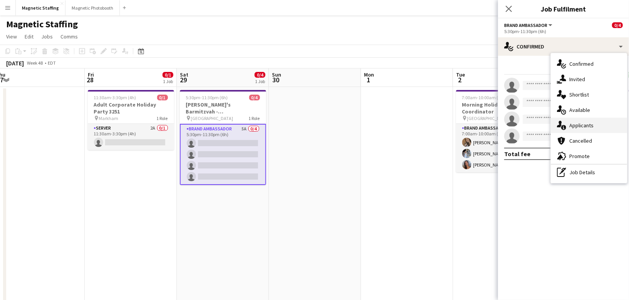
click at [576, 122] on span "Applicants" at bounding box center [581, 125] width 24 height 7
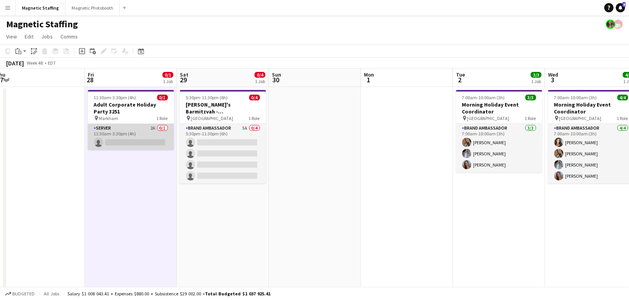
click at [149, 140] on app-card-role "Server 2A 0/1 11:30am-3:30pm (4h) single-neutral-actions" at bounding box center [131, 137] width 86 height 26
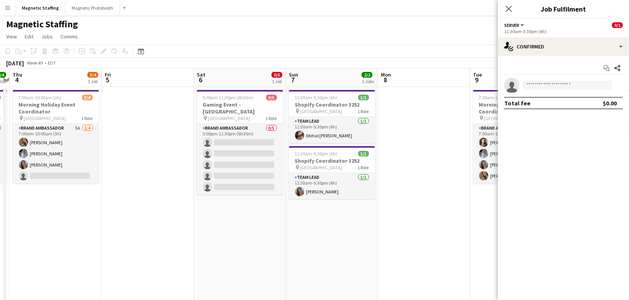
scroll to position [0, 298]
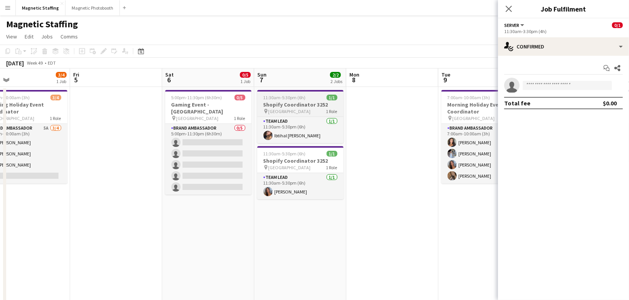
click at [267, 109] on icon "pin" at bounding box center [265, 111] width 5 height 5
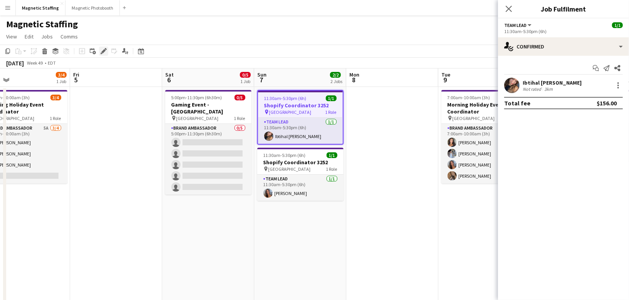
click at [105, 52] on icon "Edit" at bounding box center [103, 51] width 6 height 6
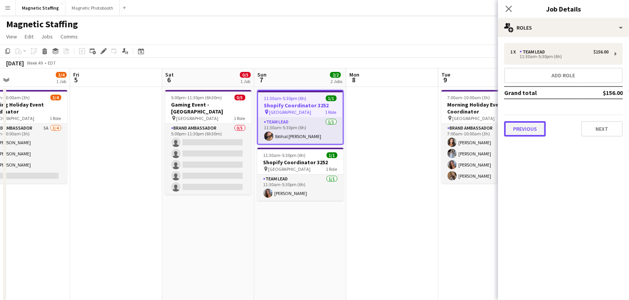
click at [535, 127] on button "Previous" at bounding box center [525, 128] width 42 height 15
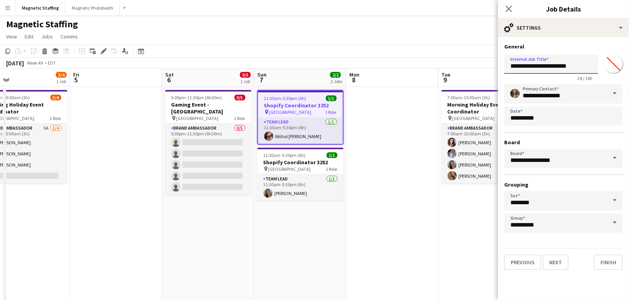
click at [591, 67] on input "**********" at bounding box center [551, 64] width 94 height 19
type input "**********"
click at [604, 261] on button "Finish" at bounding box center [608, 262] width 29 height 15
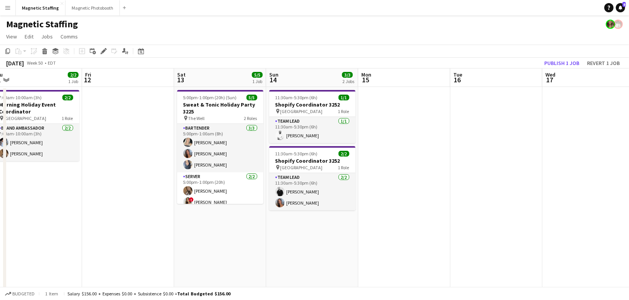
scroll to position [0, 293]
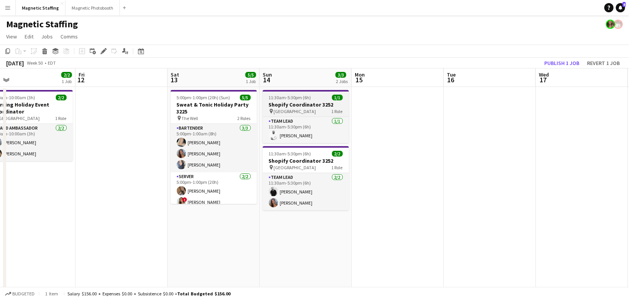
click at [288, 102] on h3 "Shopify Coordinator 3252" at bounding box center [306, 104] width 86 height 7
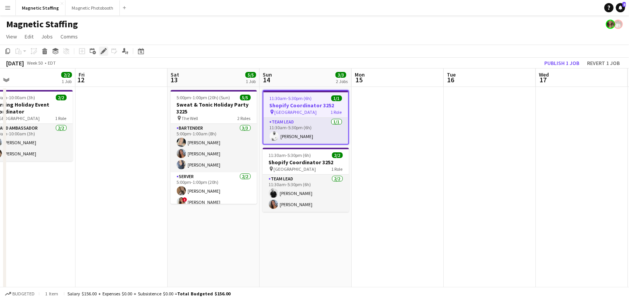
click at [102, 52] on icon at bounding box center [103, 51] width 4 height 4
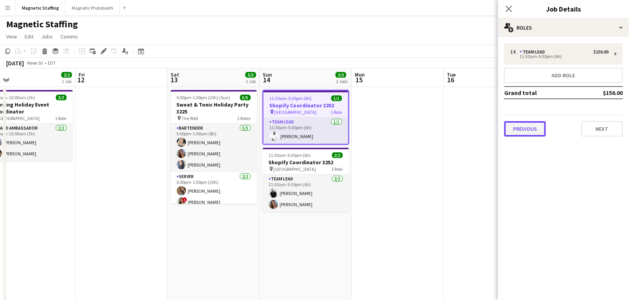
click at [537, 128] on button "Previous" at bounding box center [525, 128] width 42 height 15
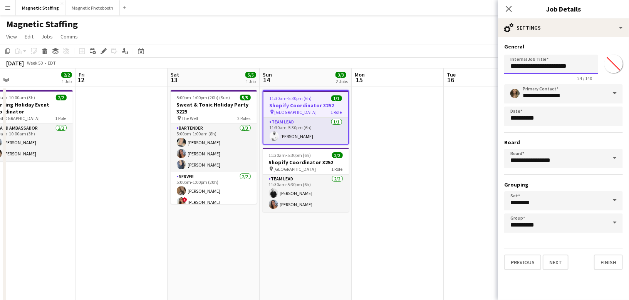
click at [580, 67] on input "**********" at bounding box center [551, 64] width 94 height 19
type input "**********"
click at [612, 264] on button "Finish" at bounding box center [608, 262] width 29 height 15
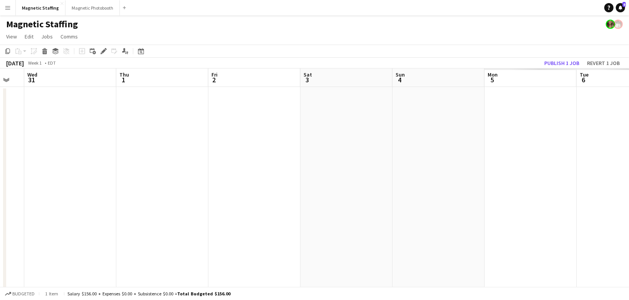
scroll to position [0, 252]
click at [575, 62] on button "Publish 1 job" at bounding box center [561, 63] width 41 height 10
click at [143, 52] on icon at bounding box center [141, 51] width 6 height 6
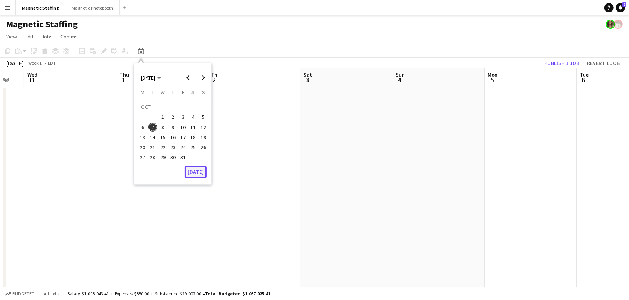
click at [193, 167] on button "[DATE]" at bounding box center [195, 172] width 22 height 12
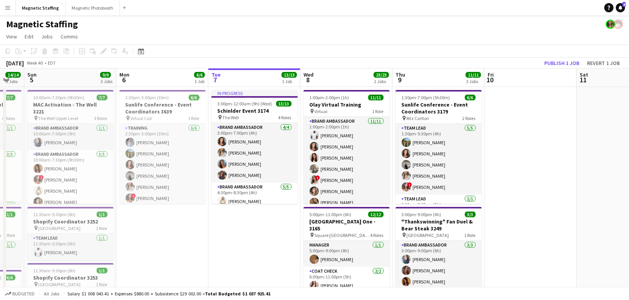
scroll to position [0, 264]
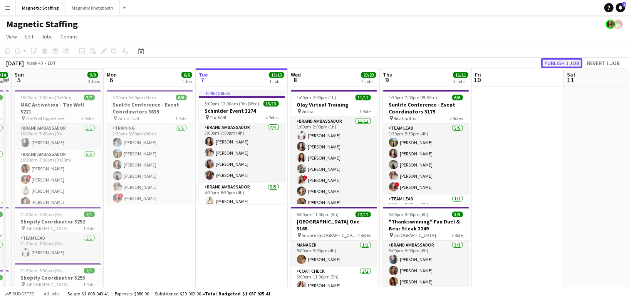
click at [557, 59] on button "Publish 1 job" at bounding box center [561, 63] width 41 height 10
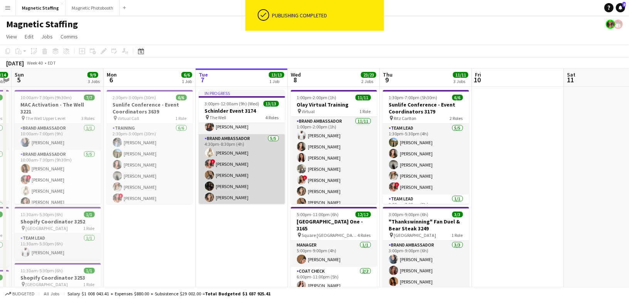
scroll to position [79, 0]
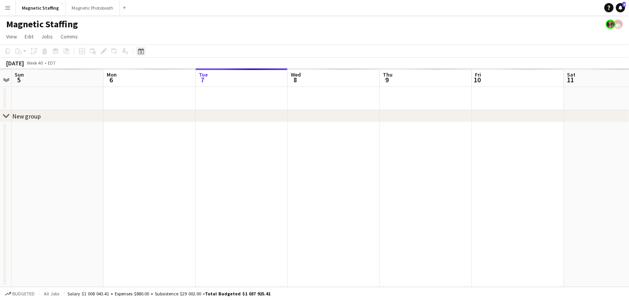
click at [142, 54] on div "Date picker" at bounding box center [140, 51] width 9 height 9
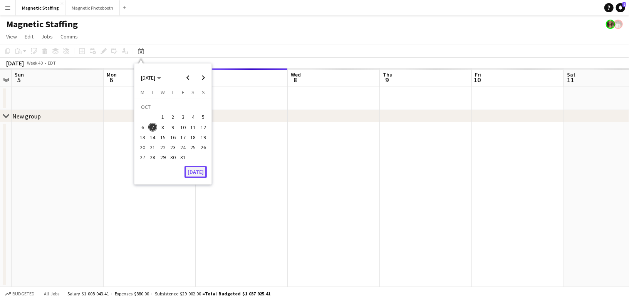
click at [200, 171] on button "[DATE]" at bounding box center [195, 172] width 22 height 12
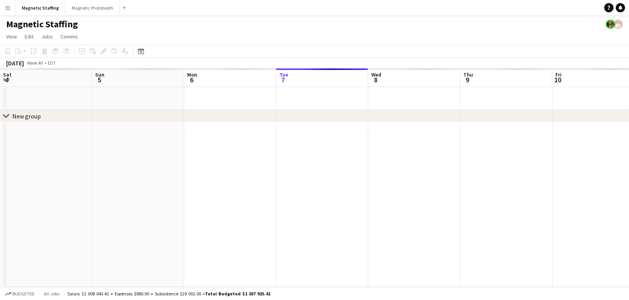
scroll to position [0, 184]
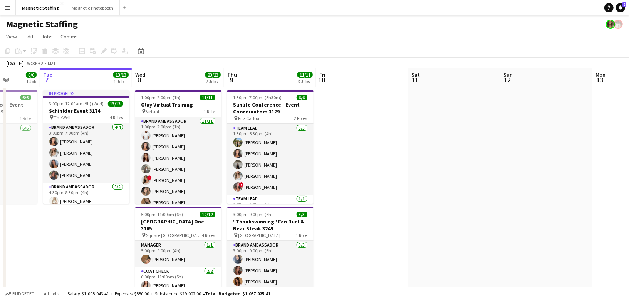
drag, startPoint x: 243, startPoint y: 168, endPoint x: 547, endPoint y: 159, distance: 303.9
click at [547, 159] on app-calendar-viewport "Sat 4 14/14 3 Jobs Sun 5 9/9 3 Jobs Mon 6 6/6 1 Job Tue 7 13/13 1 Job Wed 8 23/…" at bounding box center [314, 252] width 629 height 367
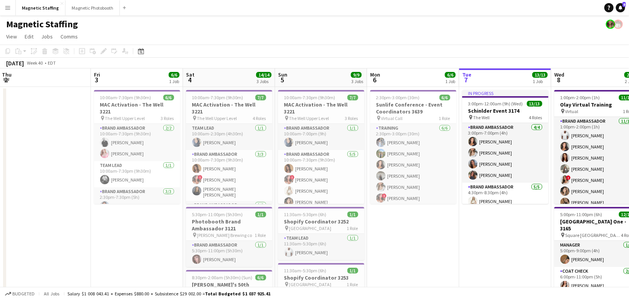
scroll to position [0, 298]
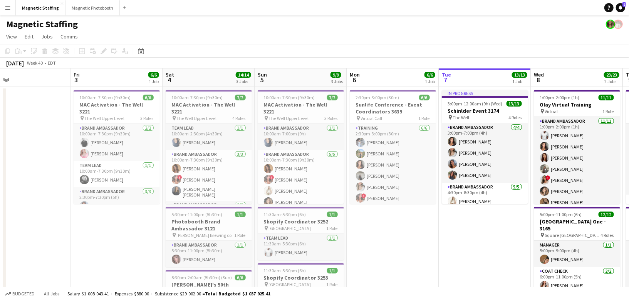
drag, startPoint x: 337, startPoint y: 200, endPoint x: 256, endPoint y: 200, distance: 81.2
click at [255, 201] on app-calendar-viewport "Mon 29 Tue 30 5/5 2 Jobs Wed 1 12/12 2 Jobs Thu 2 Fri 3 6/6 1 Job Sat 4 14/14 3…" at bounding box center [314, 252] width 629 height 367
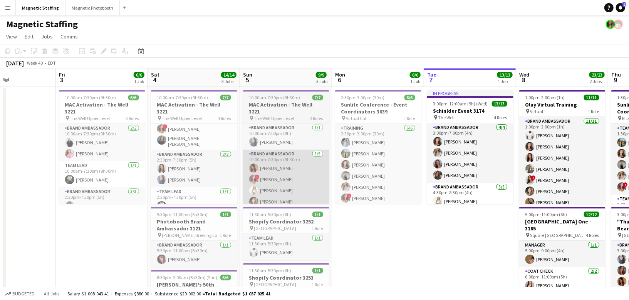
scroll to position [0, 0]
click at [174, 175] on app-card-role "Brand Ambassador [DATE] 10:00am-7:30pm (9h30m) [PERSON_NAME] ! [PERSON_NAME] [P…" at bounding box center [194, 175] width 86 height 51
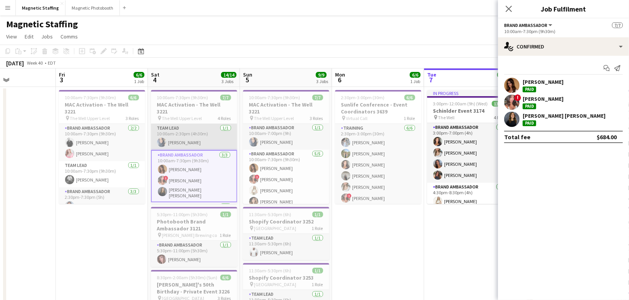
click at [186, 139] on app-card-role "Team Lead [DATE] 10:00am-2:30pm (4h30m) [PERSON_NAME]" at bounding box center [194, 137] width 86 height 26
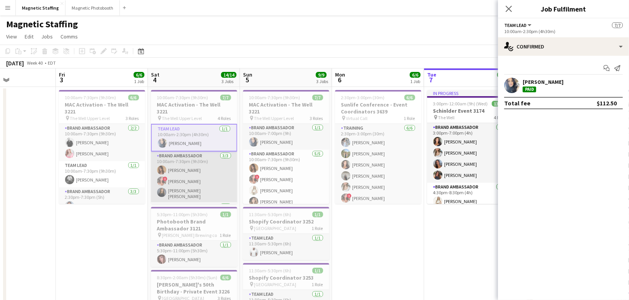
click at [191, 185] on app-card-role "Brand Ambassador [DATE] 10:00am-7:30pm (9h30m) [PERSON_NAME] ! [PERSON_NAME] [P…" at bounding box center [194, 177] width 86 height 51
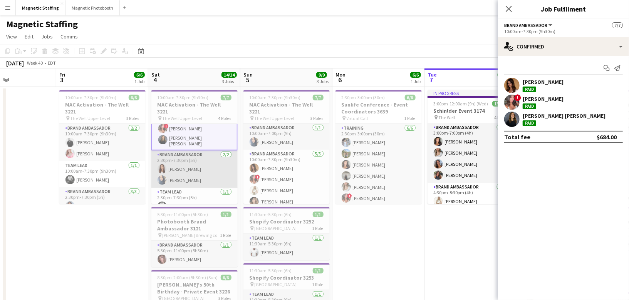
click at [192, 166] on app-card-role "Brand Ambassador [DATE] 2:30pm-7:30pm (5h) [PERSON_NAME] [PERSON_NAME]" at bounding box center [194, 169] width 86 height 37
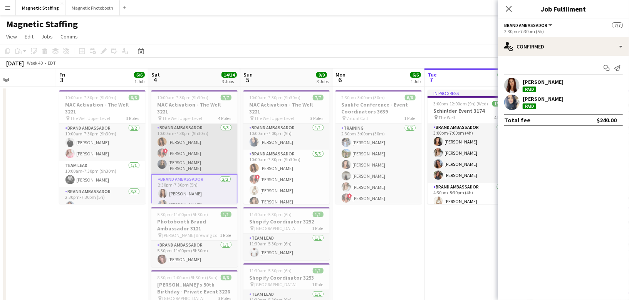
scroll to position [0, 255]
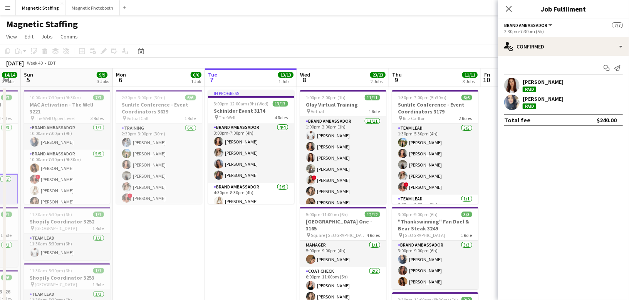
click at [142, 252] on app-date-cell "2:30pm-3:00pm (30m) 6/6 Sunlife Conference - Event Coordinators 3639 pin Virtua…" at bounding box center [159, 243] width 92 height 313
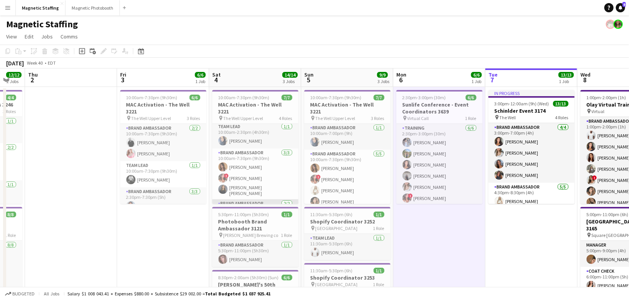
scroll to position [51, 0]
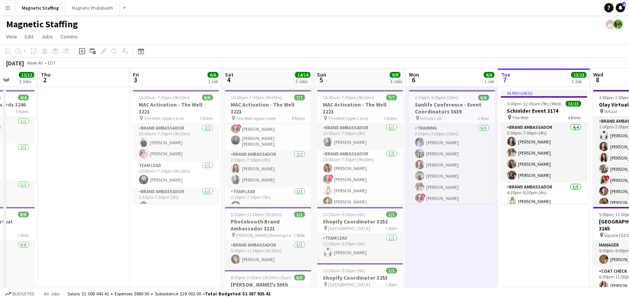
drag, startPoint x: 266, startPoint y: 179, endPoint x: 200, endPoint y: 181, distance: 66.2
click at [201, 181] on app-calendar-viewport "Mon 29 Tue 30 5/5 2 Jobs Wed 1 12/12 2 Jobs Thu 2 Fri 3 6/6 1 Job Sat 4 14/14 3…" at bounding box center [314, 252] width 629 height 367
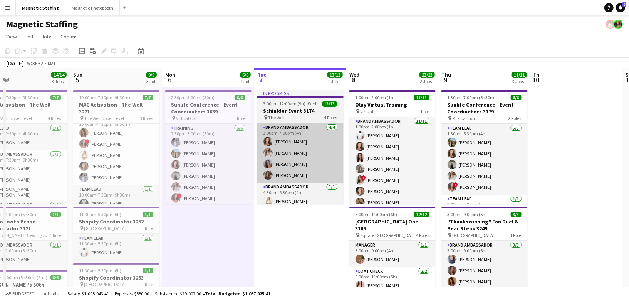
scroll to position [0, 298]
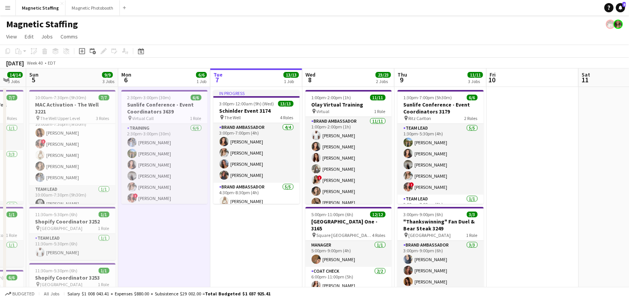
drag, startPoint x: 320, startPoint y: 147, endPoint x: 271, endPoint y: 147, distance: 48.9
click at [271, 147] on app-calendar-viewport "Thu 2 Fri 3 6/6 1 Job Sat 4 14/14 3 Jobs Sun 5 9/9 3 Jobs Mon 6 6/6 1 Job Tue 7…" at bounding box center [314, 252] width 629 height 367
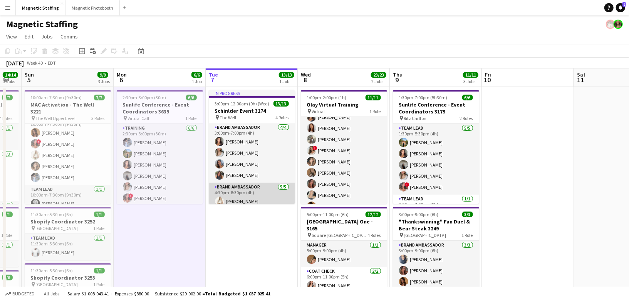
scroll to position [0, 254]
drag, startPoint x: 190, startPoint y: 214, endPoint x: 192, endPoint y: 234, distance: 19.4
click at [192, 234] on app-date-cell "2:30pm-3:00pm (30m) 6/6 Sunlife Conference - Event Coordinators 3639 pin Virtua…" at bounding box center [160, 243] width 92 height 313
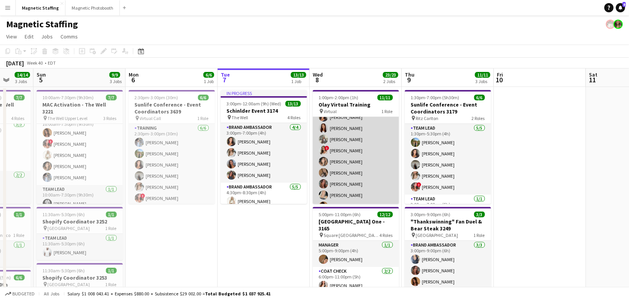
scroll to position [0, 0]
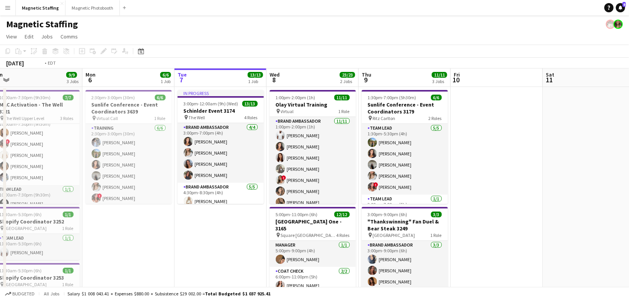
drag, startPoint x: 335, startPoint y: 167, endPoint x: 199, endPoint y: 167, distance: 135.5
click at [199, 167] on app-calendar-viewport "Thu 2 Fri 3 6/6 1 Job Sat 4 14/14 3 Jobs Sun 5 9/9 3 Jobs Mon 6 6/6 1 Job Tue 7…" at bounding box center [314, 252] width 629 height 367
